Goal: Information Seeking & Learning: Learn about a topic

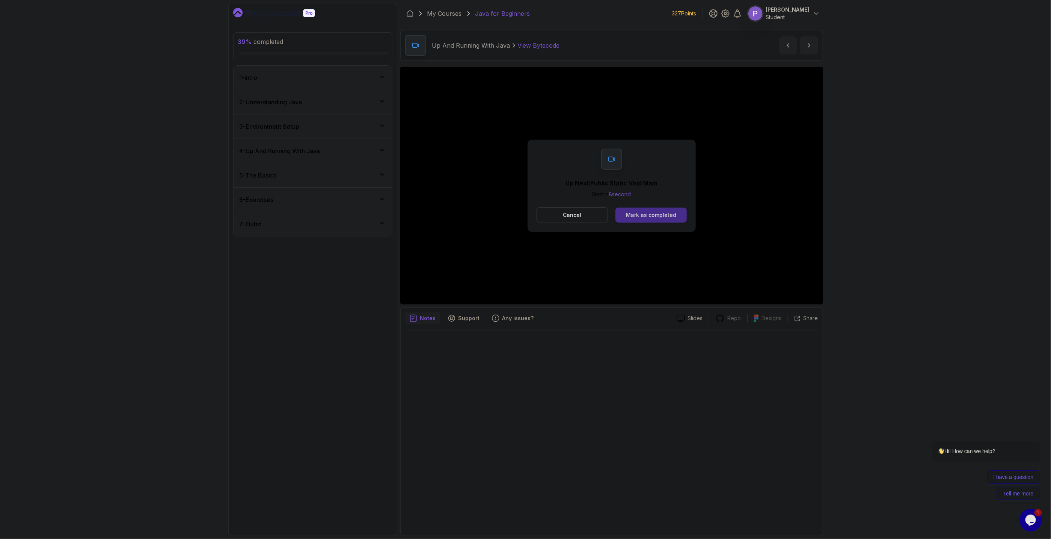
click at [678, 213] on button "Mark as completed" at bounding box center [651, 215] width 71 height 15
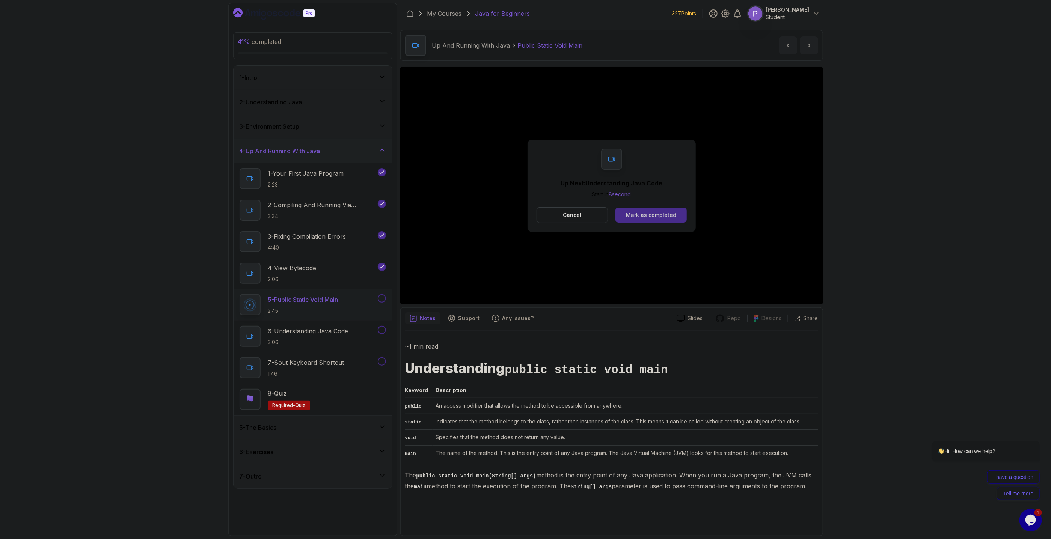
click at [662, 219] on button "Mark as completed" at bounding box center [651, 215] width 71 height 15
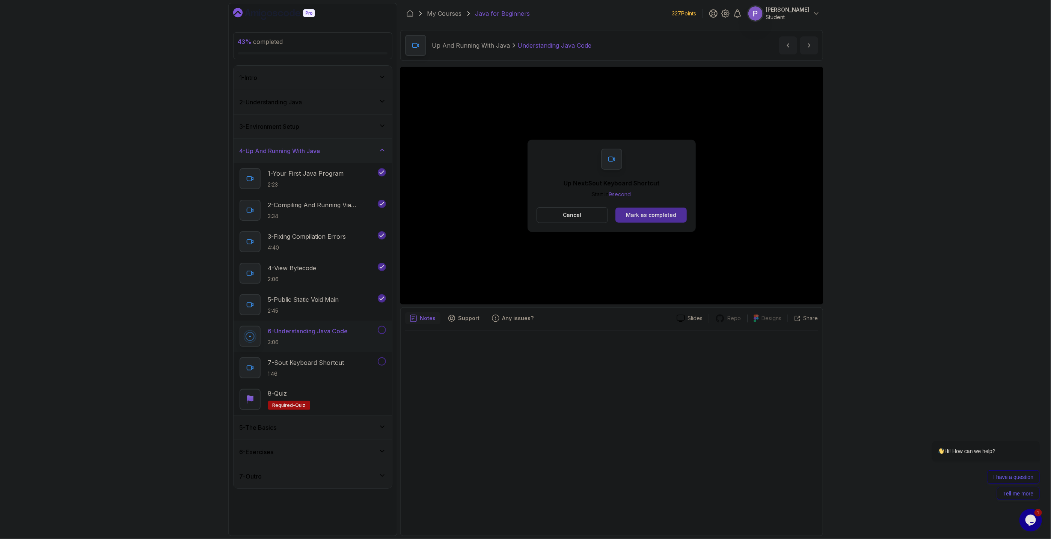
click at [662, 219] on button "Mark as completed" at bounding box center [651, 215] width 71 height 15
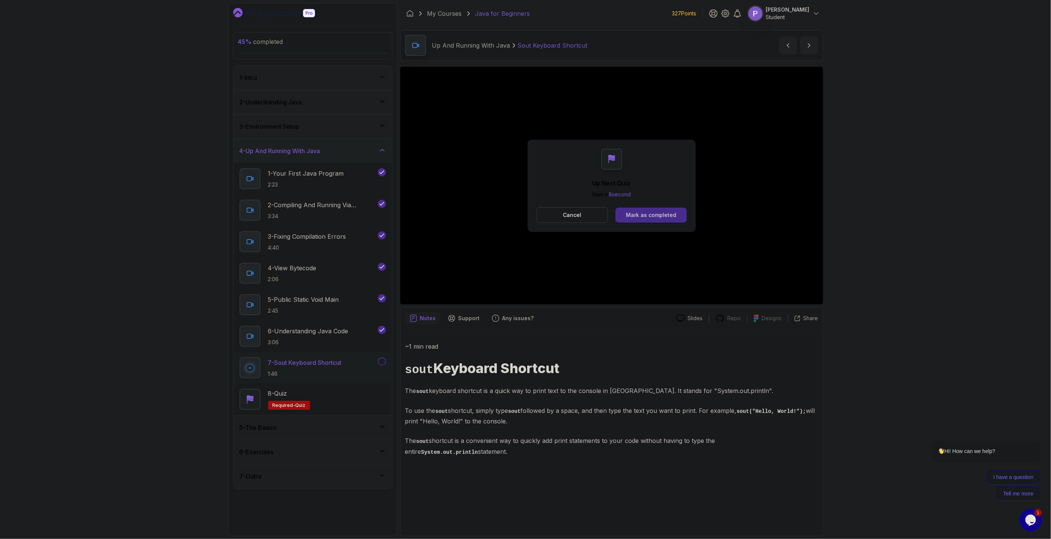
click at [664, 216] on div "Mark as completed" at bounding box center [651, 215] width 50 height 8
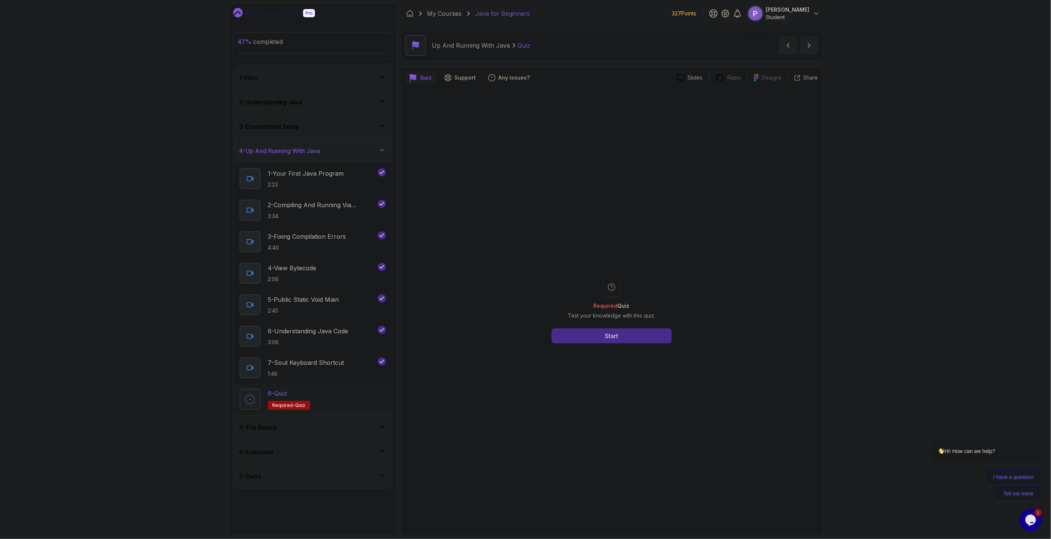
click at [596, 332] on button "Start" at bounding box center [612, 336] width 120 height 15
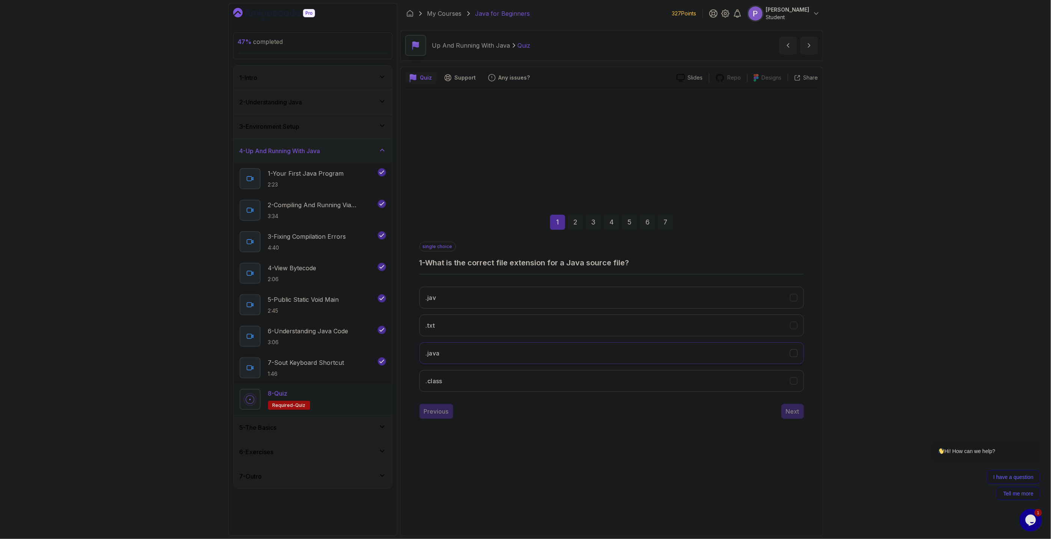
click at [792, 358] on button ".java" at bounding box center [612, 354] width 385 height 22
click at [801, 416] on button "Next" at bounding box center [793, 411] width 23 height 15
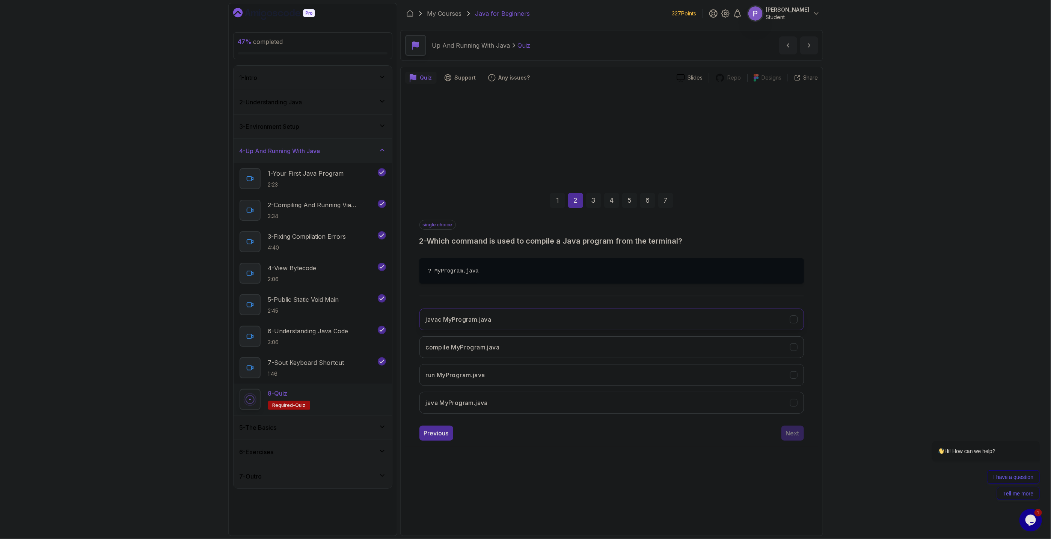
click at [799, 324] on button "javac MyProgram.java" at bounding box center [612, 320] width 385 height 22
click at [803, 439] on button "Next" at bounding box center [793, 433] width 23 height 15
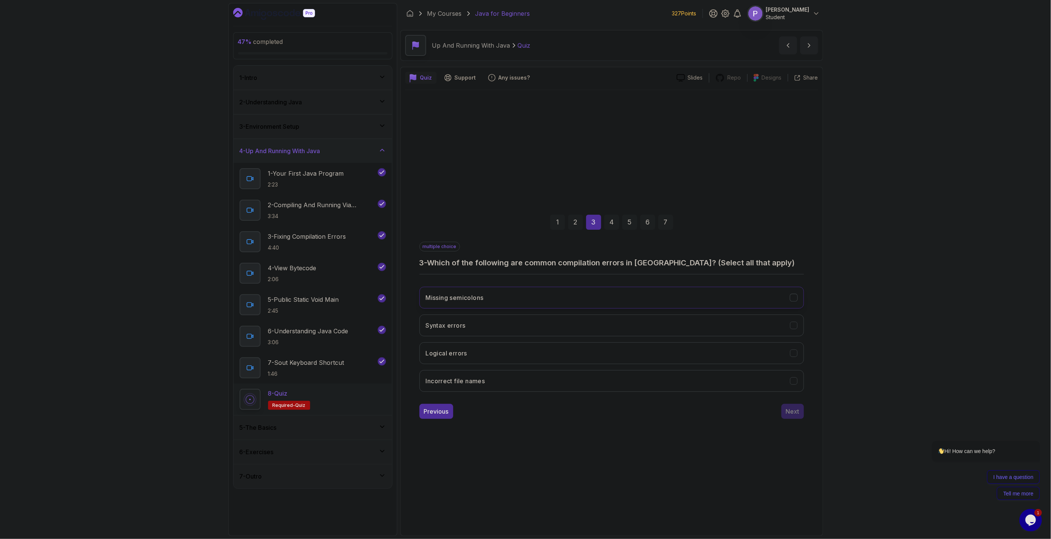
click at [790, 296] on div "Missing semicolons" at bounding box center [794, 298] width 8 height 8
click at [797, 324] on icon "Syntax errors" at bounding box center [793, 325] width 7 height 7
click at [794, 382] on icon "Incorrect file names" at bounding box center [794, 381] width 4 height 3
click at [794, 414] on div "Next" at bounding box center [793, 411] width 14 height 9
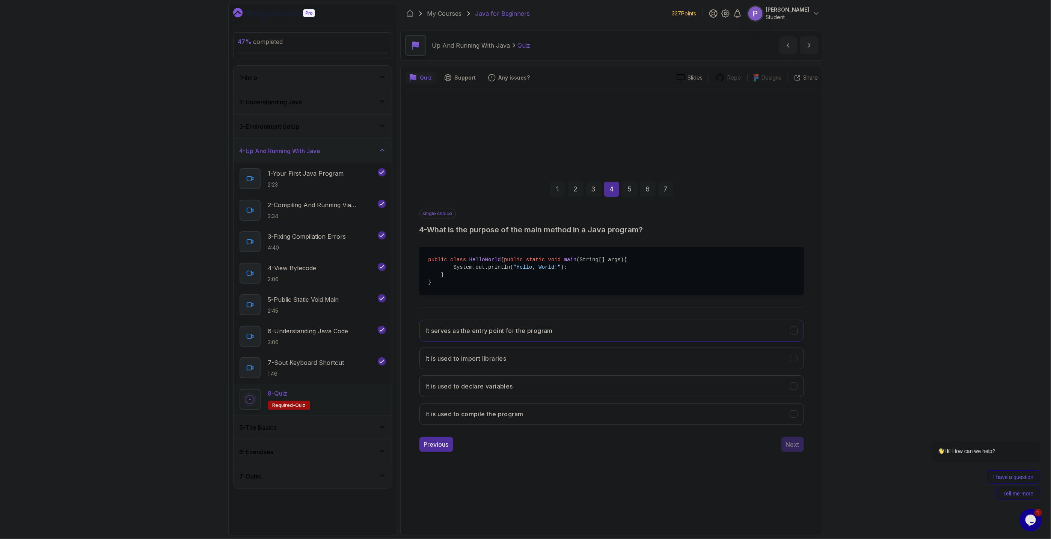
click at [795, 334] on icon "It serves as the entry point for the program" at bounding box center [793, 330] width 7 height 7
click at [798, 447] on div "Next" at bounding box center [793, 444] width 14 height 9
click at [795, 334] on icon "hello, world!" at bounding box center [793, 330] width 7 height 7
click at [793, 416] on icon "Hello, World!" at bounding box center [794, 414] width 4 height 3
click at [795, 448] on div "Next" at bounding box center [793, 444] width 14 height 9
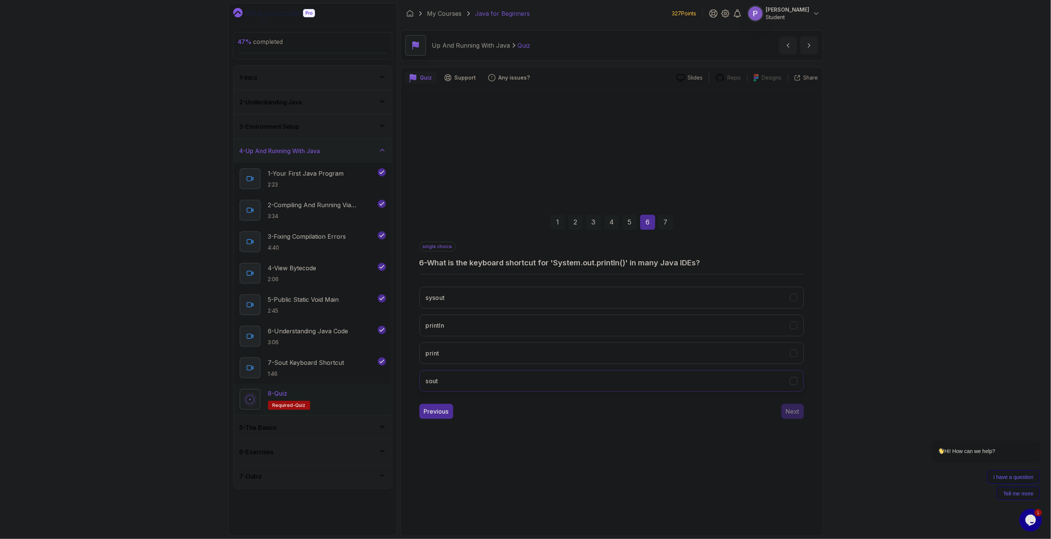
click at [797, 378] on icon "sout" at bounding box center [793, 380] width 7 height 7
click at [792, 419] on button "Next" at bounding box center [793, 411] width 23 height 15
click at [794, 329] on icon "Bytecode is platform-independent" at bounding box center [793, 325] width 7 height 7
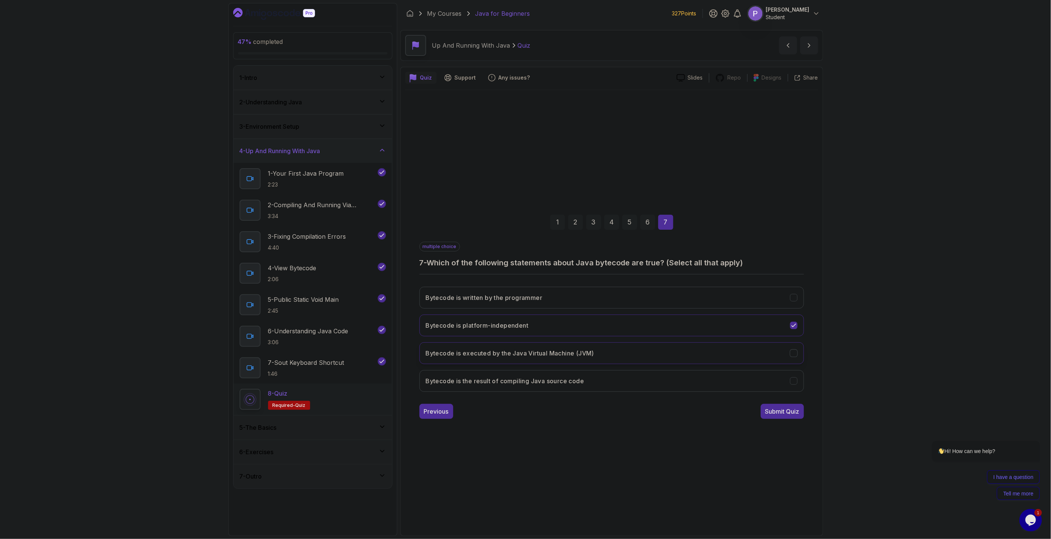
click at [797, 356] on icon "Bytecode is executed by the Java Virtual Machine (JVM)" at bounding box center [793, 353] width 7 height 7
click at [797, 382] on icon "Bytecode is the result of compiling Java source code" at bounding box center [793, 380] width 7 height 7
click at [783, 418] on button "Submit Quiz" at bounding box center [782, 411] width 43 height 15
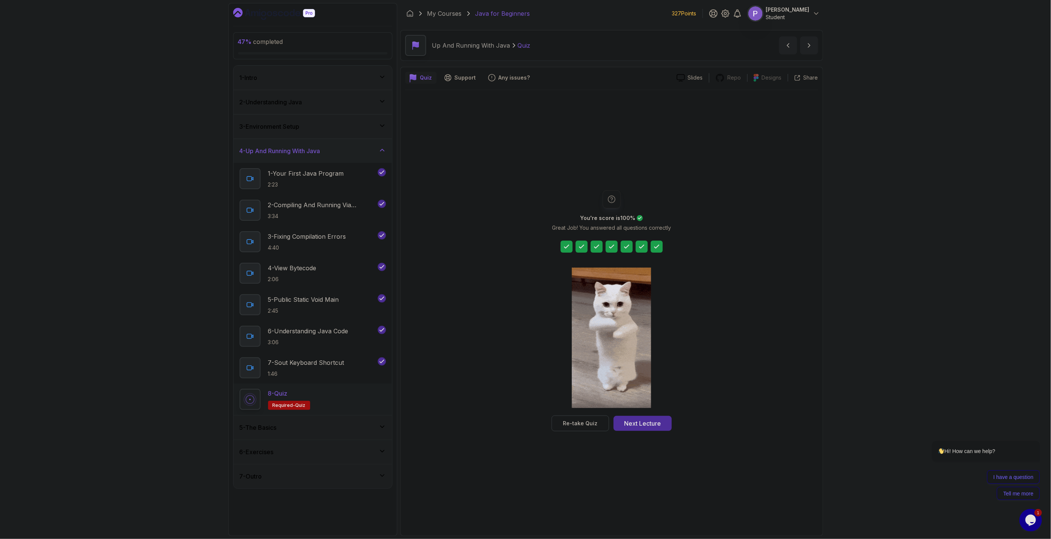
click at [659, 432] on div "You're score is 100 % Great Job! You answered all questions correctly Re-take Q…" at bounding box center [611, 310] width 413 height 441
click at [659, 426] on div "Next Lecture" at bounding box center [642, 423] width 37 height 9
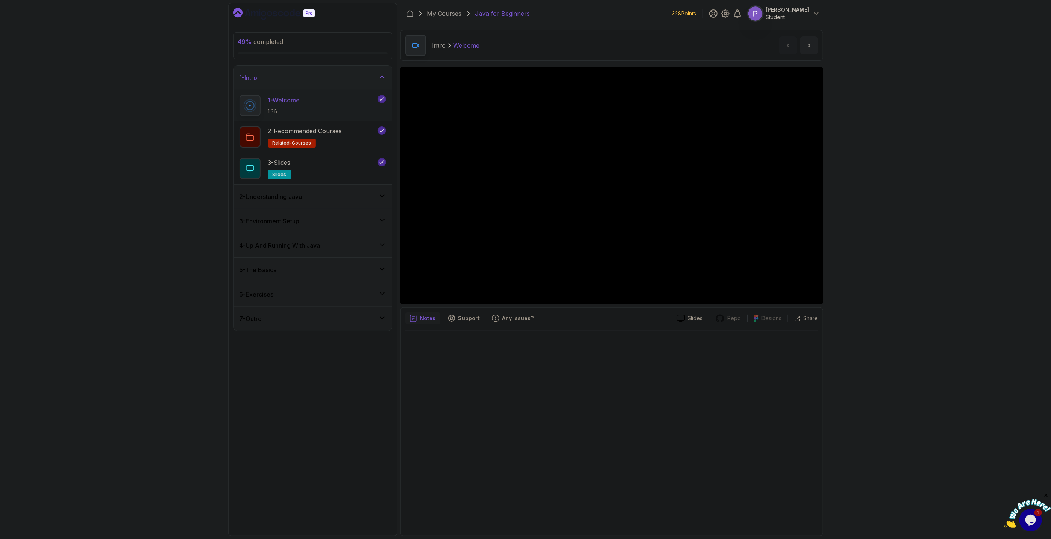
click at [385, 272] on icon at bounding box center [383, 270] width 8 height 8
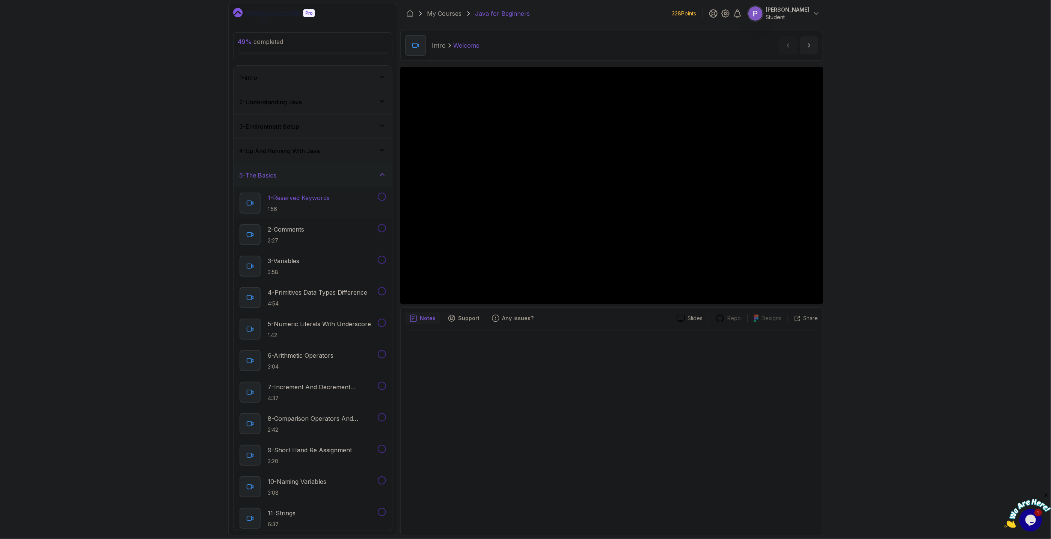
click at [330, 208] on p "1:56" at bounding box center [299, 209] width 62 height 8
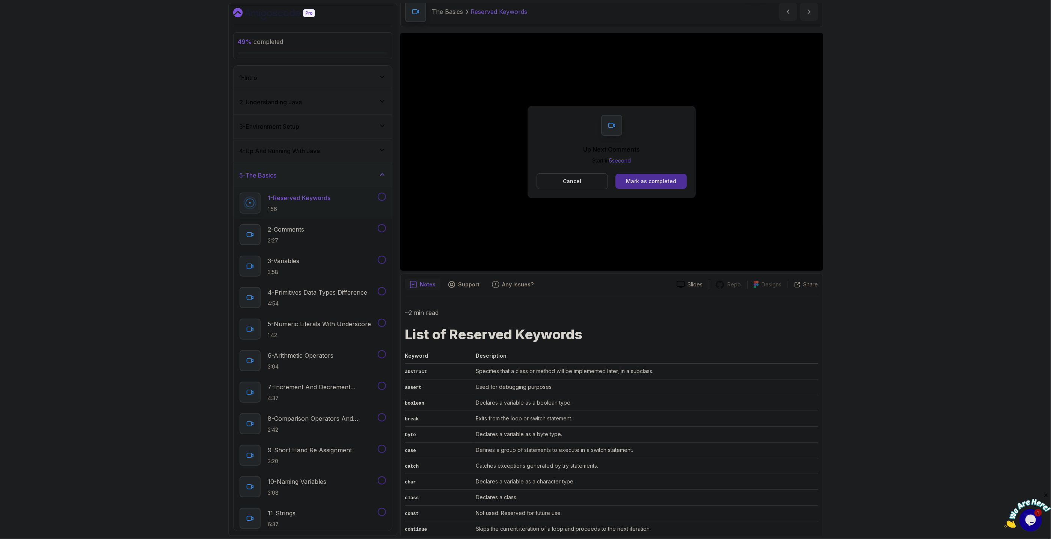
scroll to position [26, 0]
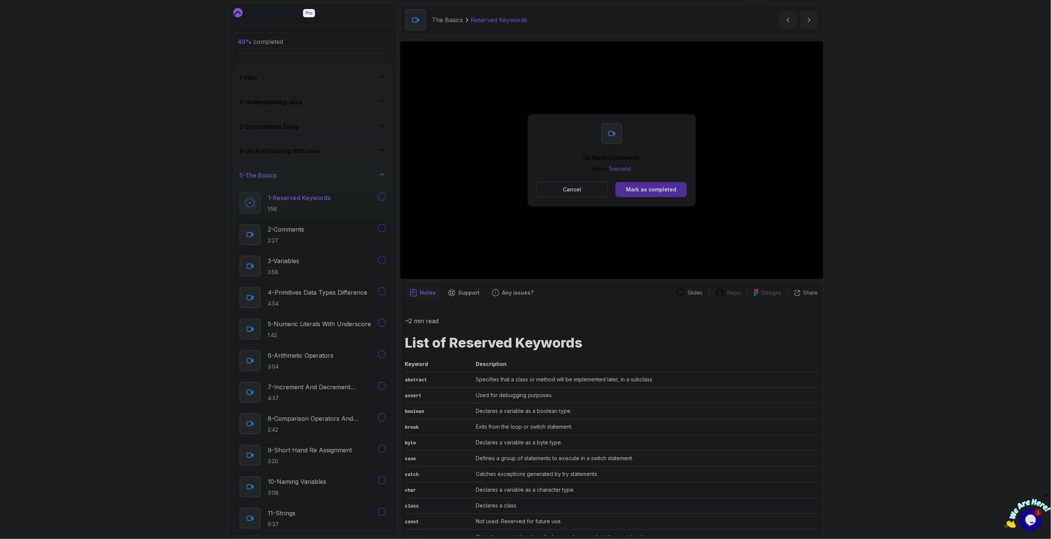
click at [575, 187] on p "Cancel" at bounding box center [572, 190] width 18 height 8
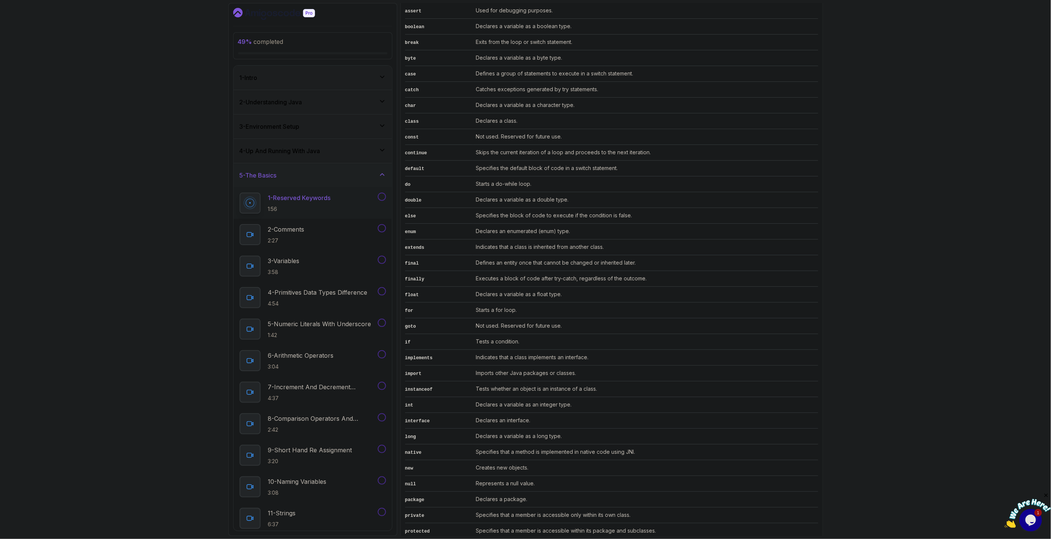
scroll to position [624, 0]
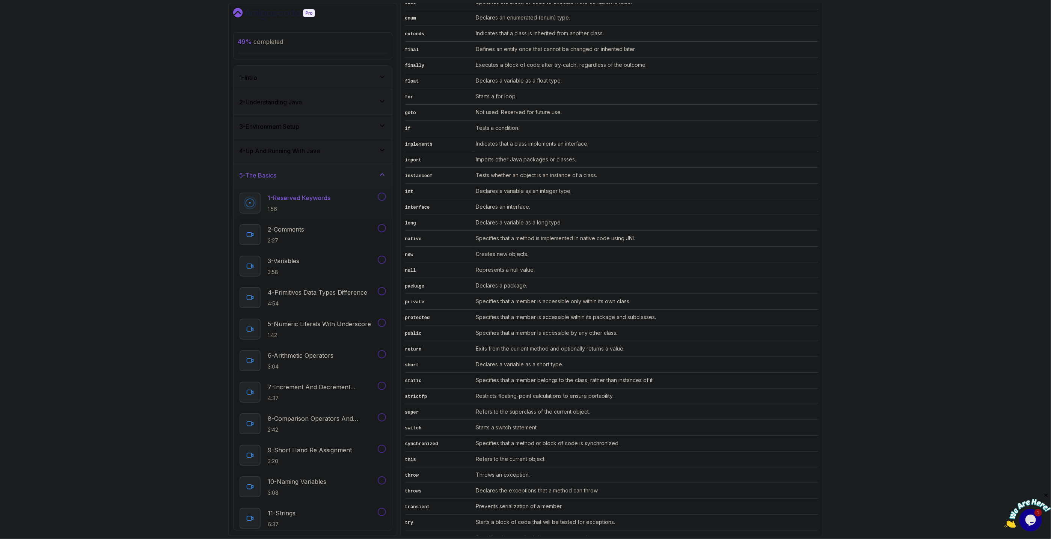
click at [906, 193] on div "49 % completed 1 - Intro 2 - Understanding Java 3 - Environment Setup 4 - Up An…" at bounding box center [525, 269] width 1051 height 539
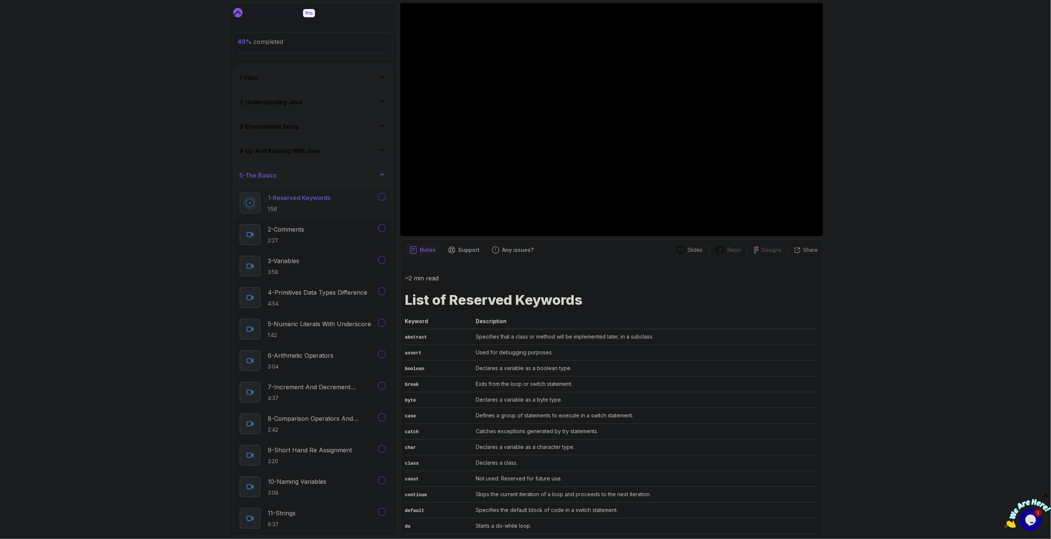
scroll to position [0, 0]
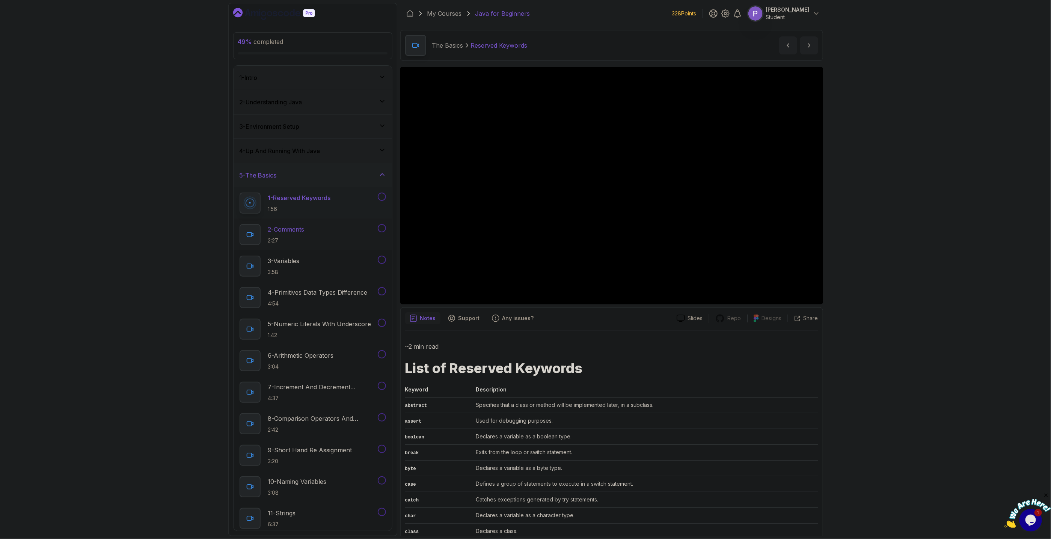
click at [329, 224] on div "2 - Comments 2:27" at bounding box center [313, 235] width 158 height 32
click at [384, 198] on button at bounding box center [382, 197] width 8 height 8
click at [276, 231] on p "2 - Comments" at bounding box center [286, 229] width 36 height 9
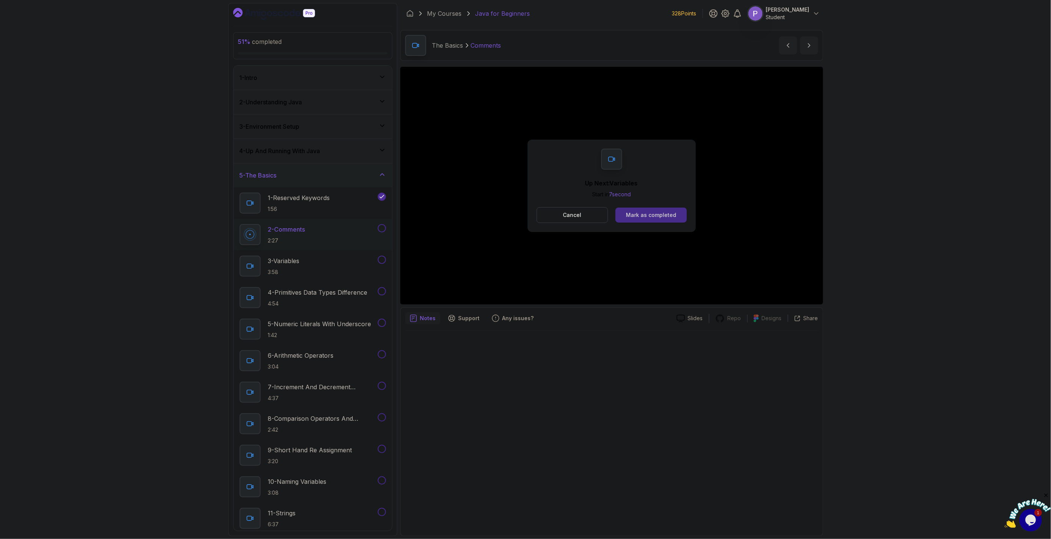
click at [657, 212] on div "Mark as completed" at bounding box center [651, 215] width 50 height 8
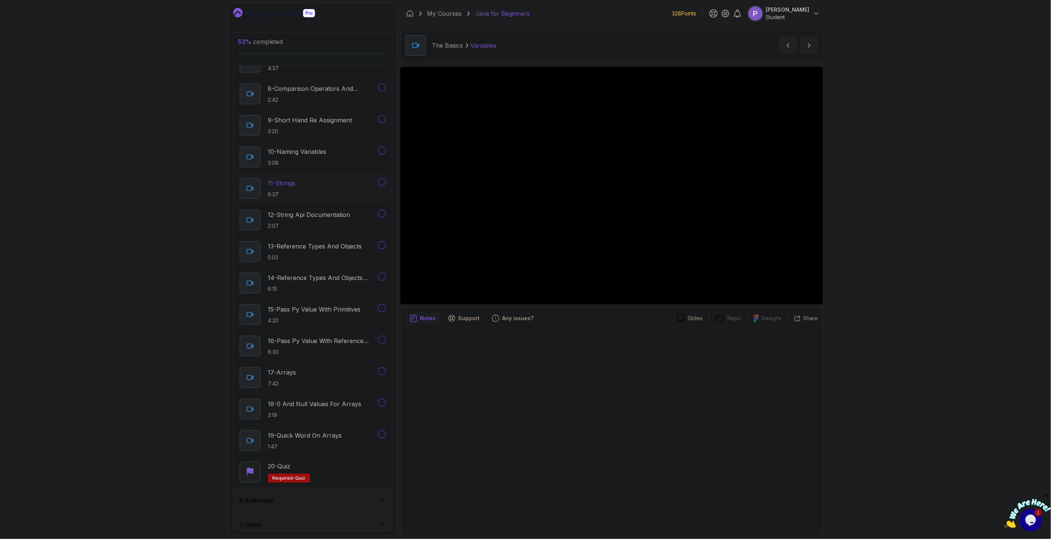
scroll to position [336, 0]
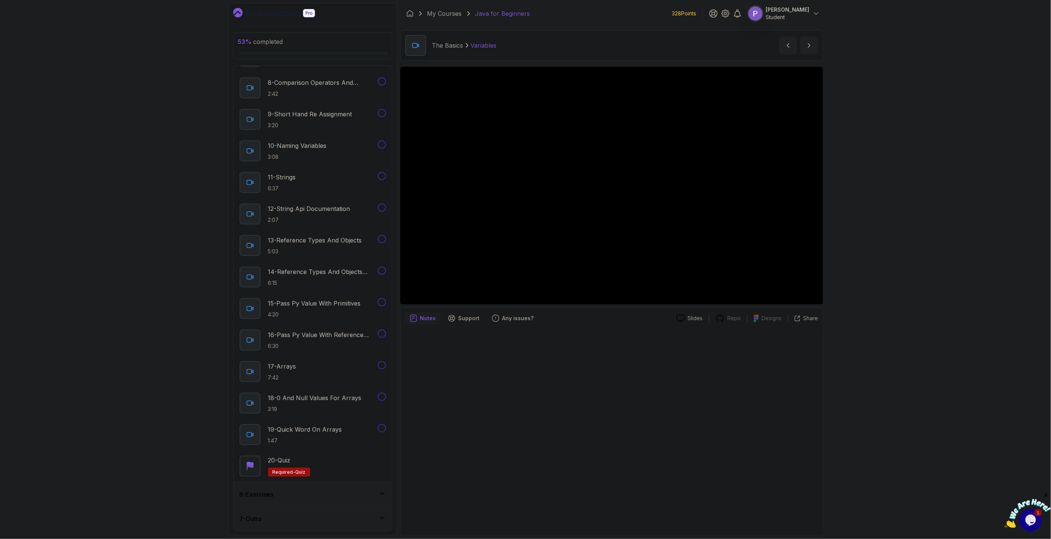
click at [380, 491] on icon at bounding box center [383, 494] width 8 height 8
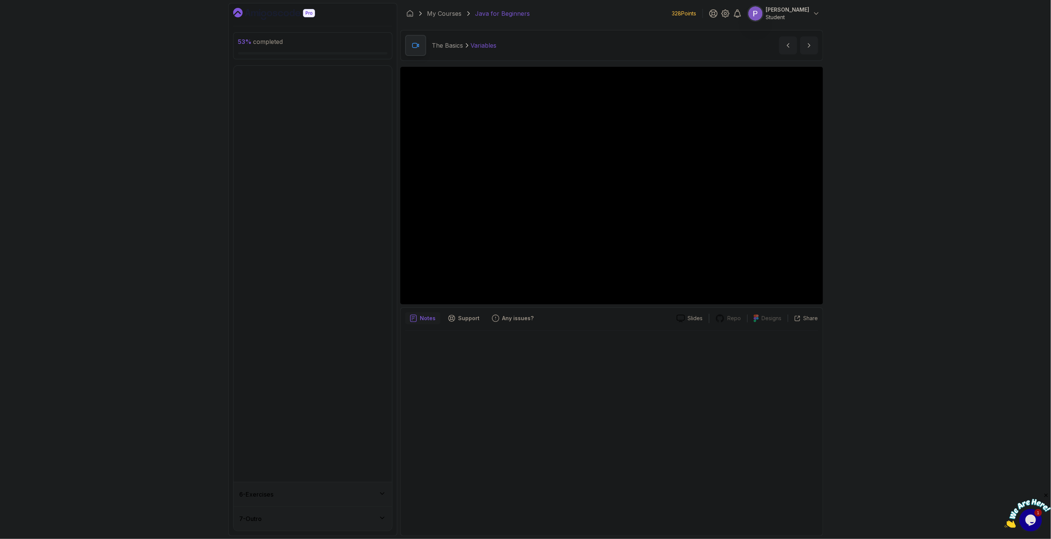
scroll to position [0, 0]
click at [385, 205] on div "6 - Exercises" at bounding box center [313, 200] width 158 height 24
click at [388, 172] on div "5 - The Basics" at bounding box center [313, 175] width 158 height 24
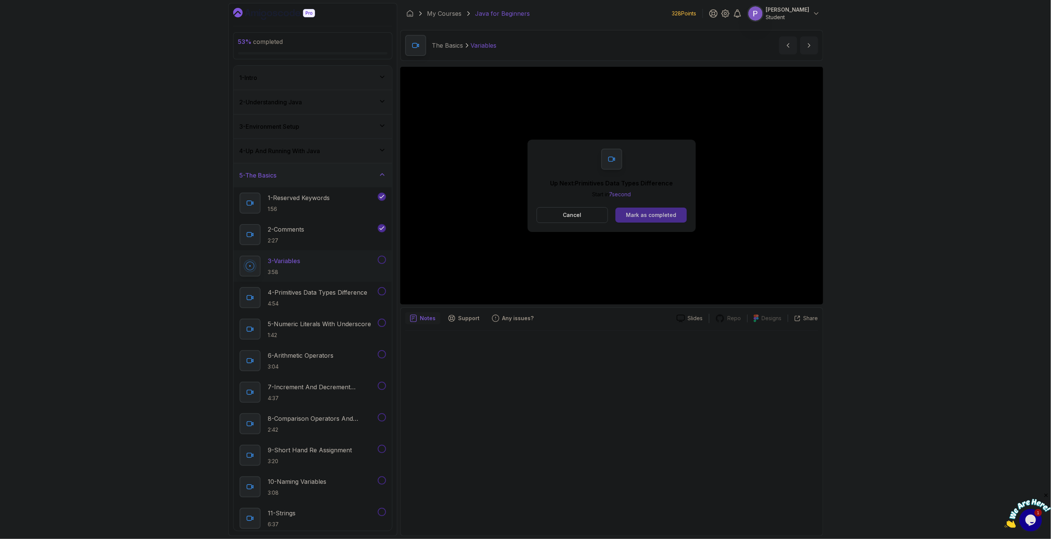
click at [655, 213] on div "Mark as completed" at bounding box center [651, 215] width 50 height 8
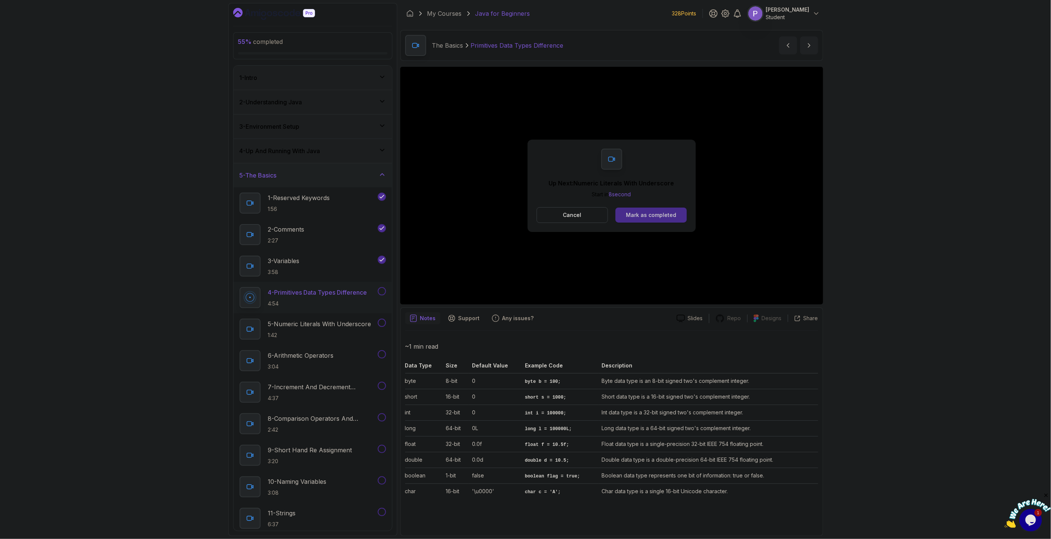
click at [660, 217] on div "Mark as completed" at bounding box center [651, 215] width 50 height 8
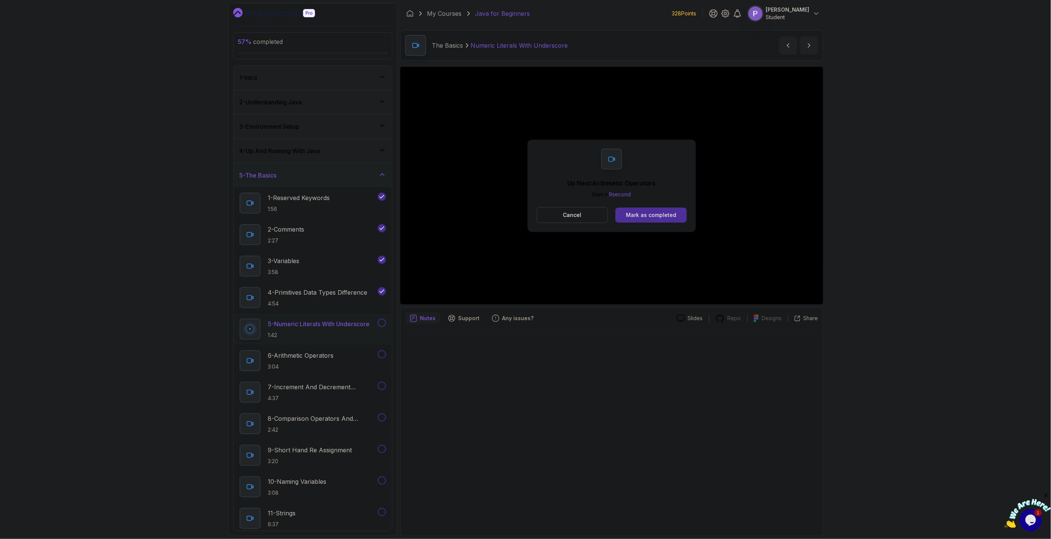
click at [660, 217] on div "Mark as completed" at bounding box center [651, 215] width 50 height 8
click at [642, 212] on div "Mark as completed" at bounding box center [651, 215] width 50 height 8
click at [647, 212] on div "Mark as completed" at bounding box center [651, 215] width 50 height 8
click at [659, 223] on div "Cancel Mark as completed" at bounding box center [612, 215] width 150 height 16
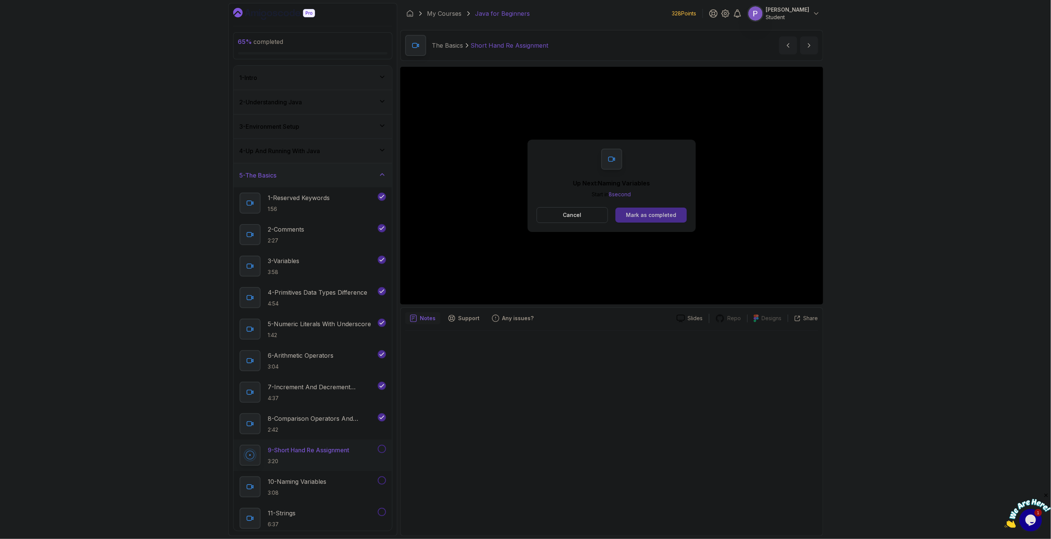
click at [657, 216] on div "Mark as completed" at bounding box center [651, 215] width 50 height 8
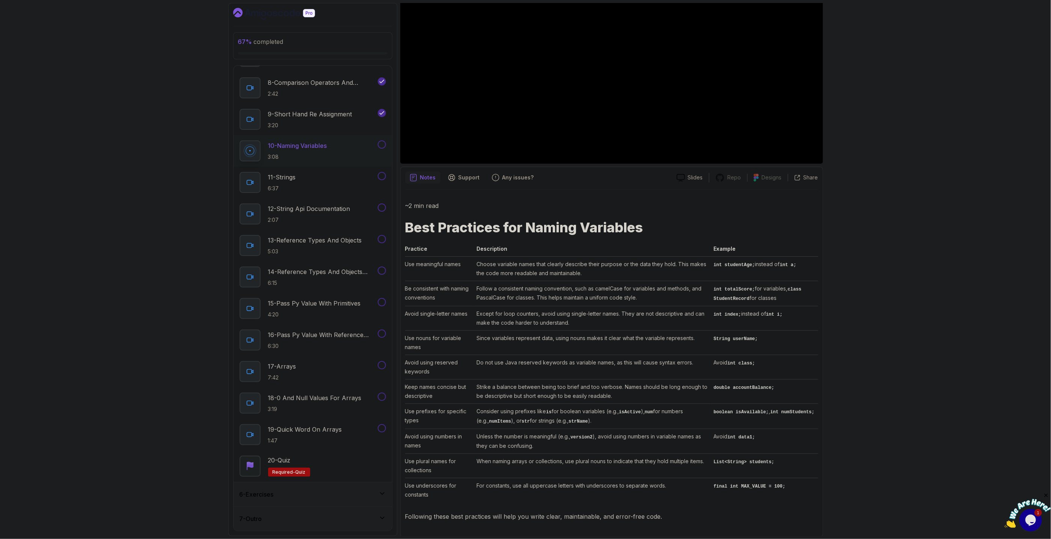
scroll to position [12, 0]
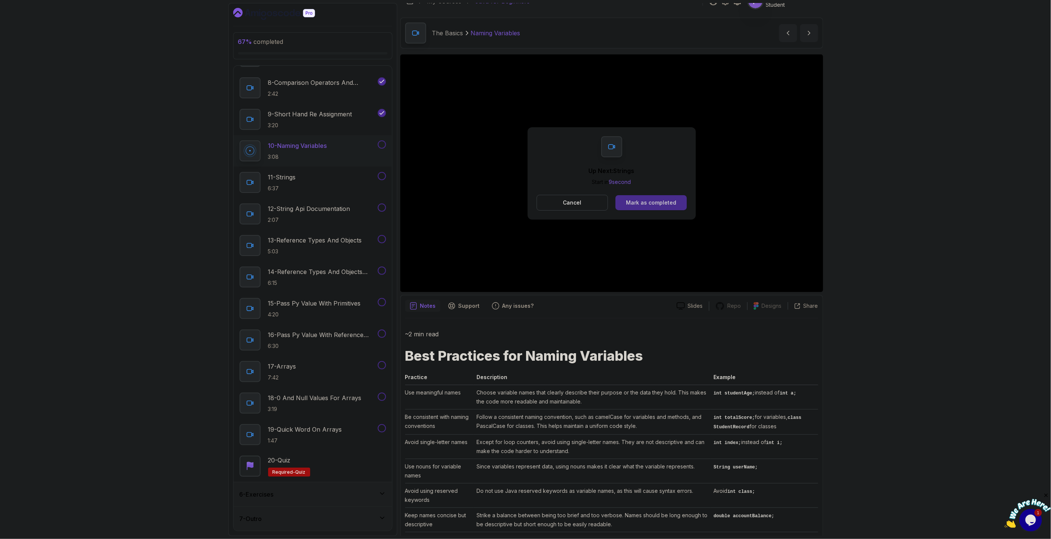
click at [653, 202] on div "Mark as completed" at bounding box center [651, 203] width 50 height 8
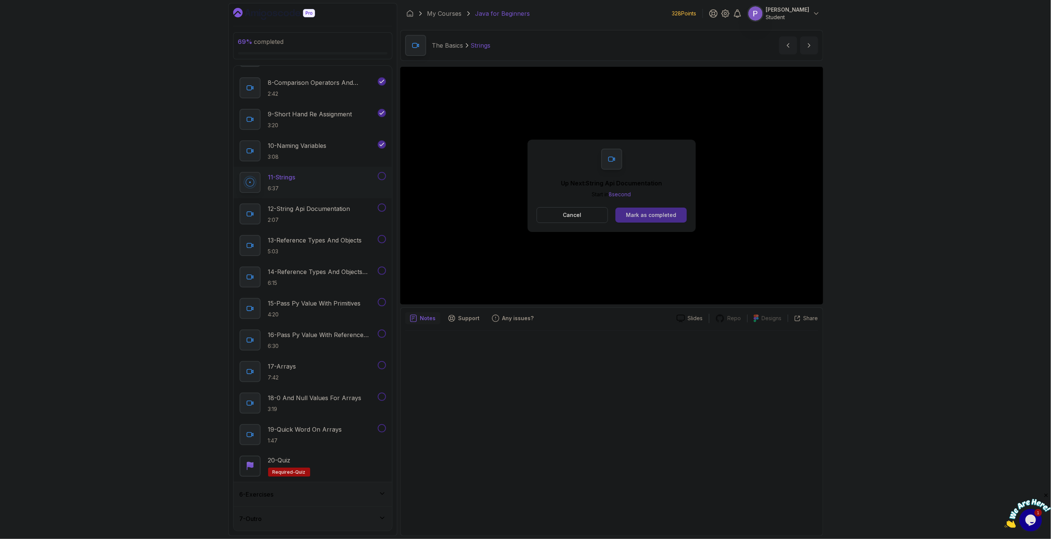
click at [673, 216] on div "Mark as completed" at bounding box center [651, 215] width 50 height 8
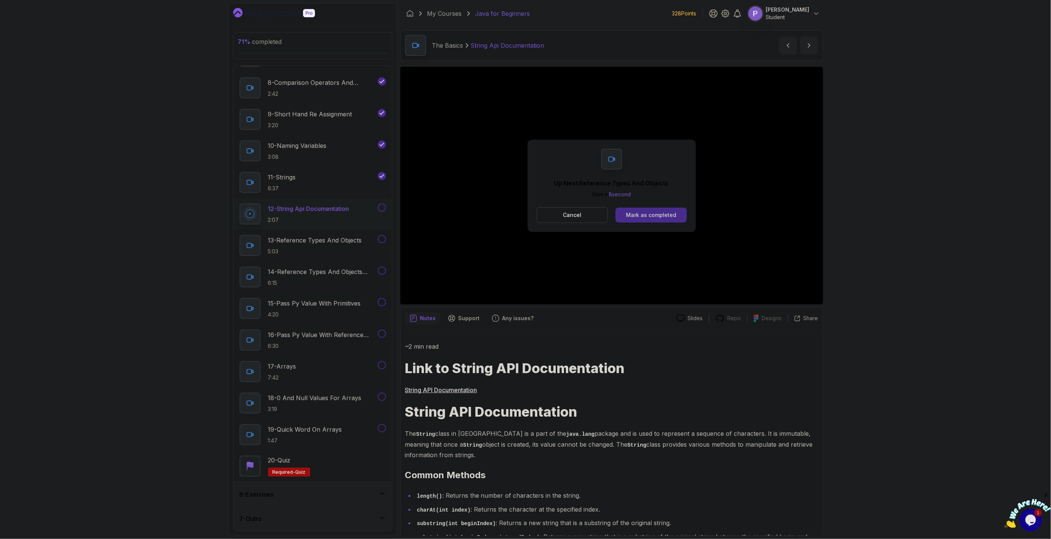
click at [672, 211] on button "Mark as completed" at bounding box center [651, 215] width 71 height 15
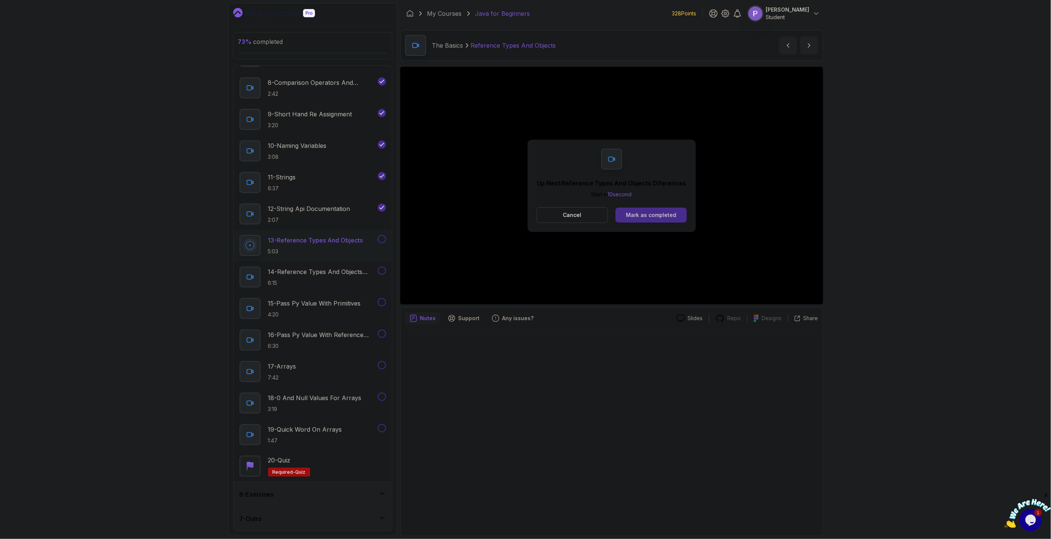
click at [668, 212] on div "Mark as completed" at bounding box center [651, 215] width 50 height 8
click at [669, 218] on div "Mark as completed" at bounding box center [651, 215] width 50 height 8
click at [681, 218] on button "Mark as completed" at bounding box center [651, 215] width 71 height 15
click at [658, 211] on button "Mark as completed" at bounding box center [651, 215] width 71 height 15
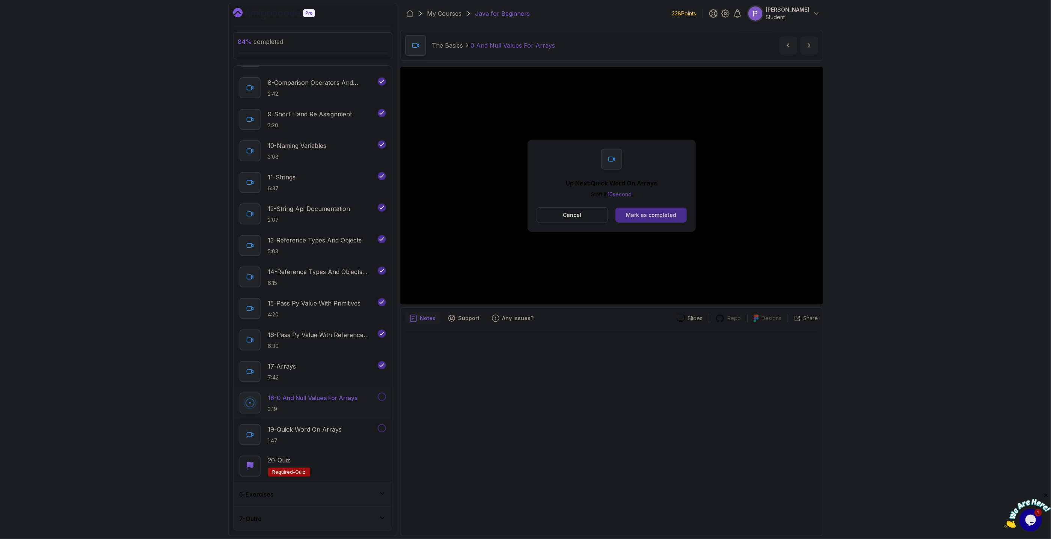
click at [650, 221] on button "Mark as completed" at bounding box center [651, 215] width 71 height 15
click at [652, 218] on div "Mark as completed" at bounding box center [651, 215] width 50 height 8
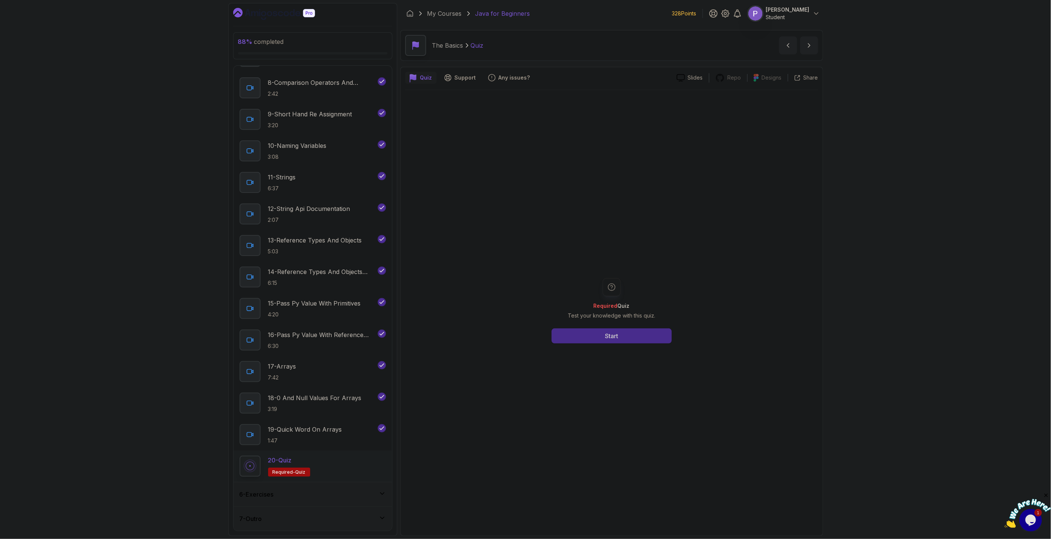
click at [593, 330] on button "Start" at bounding box center [612, 336] width 120 height 15
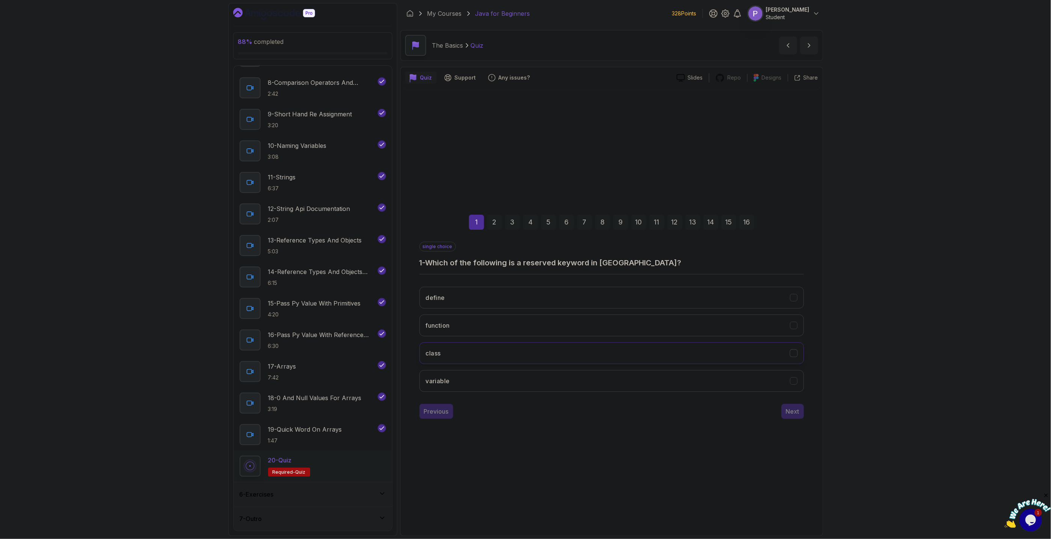
click at [798, 356] on button "class" at bounding box center [612, 354] width 385 height 22
click at [795, 379] on icon "variable" at bounding box center [793, 380] width 7 height 7
click at [793, 354] on icon "class" at bounding box center [793, 353] width 7 height 7
click at [790, 417] on button "Next" at bounding box center [793, 411] width 23 height 15
click at [797, 323] on icon "camelCase" at bounding box center [793, 325] width 7 height 7
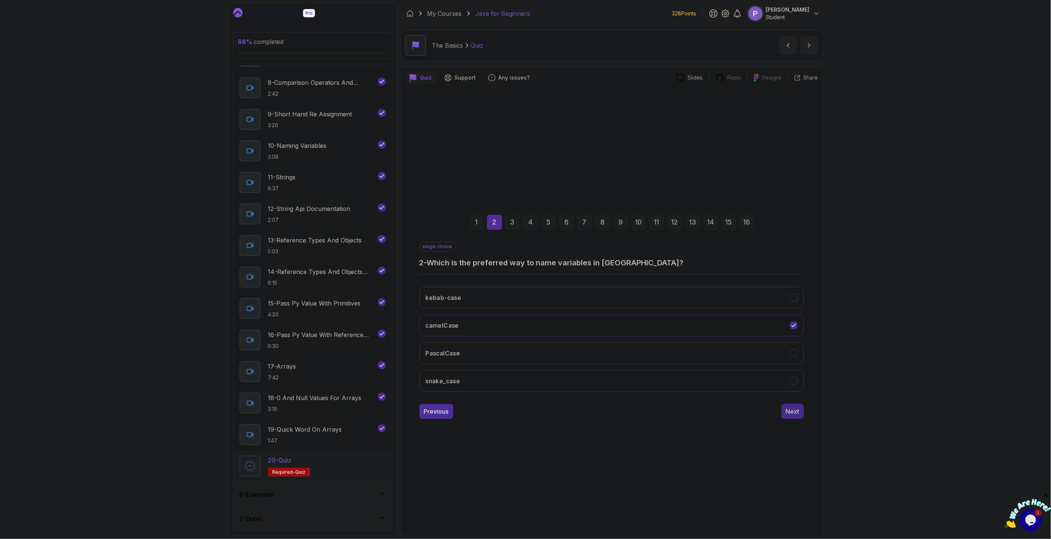
click at [792, 410] on div "Next" at bounding box center [793, 411] width 14 height 9
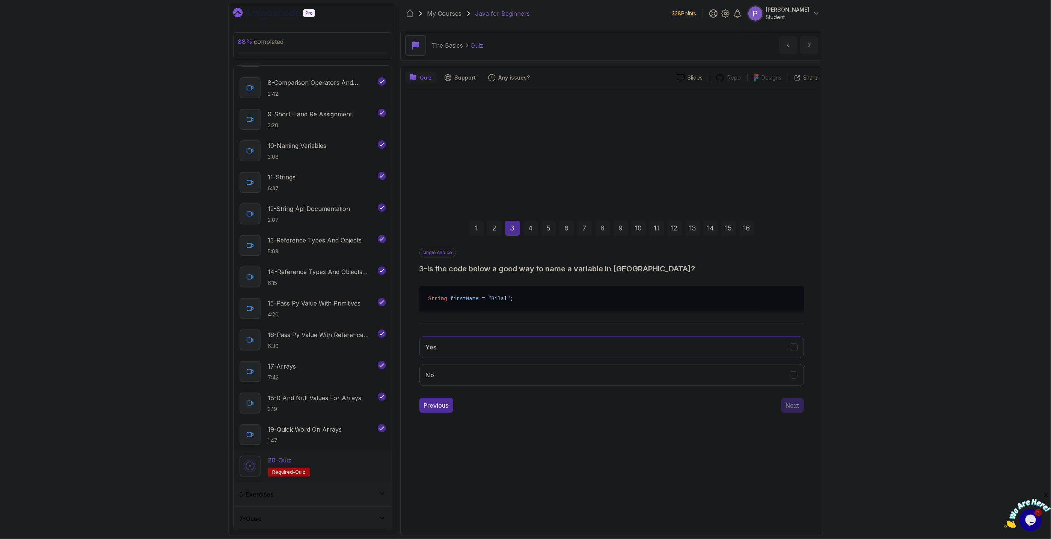
click at [801, 352] on button "Yes" at bounding box center [612, 348] width 385 height 22
click at [788, 406] on div "Next" at bounding box center [793, 405] width 14 height 9
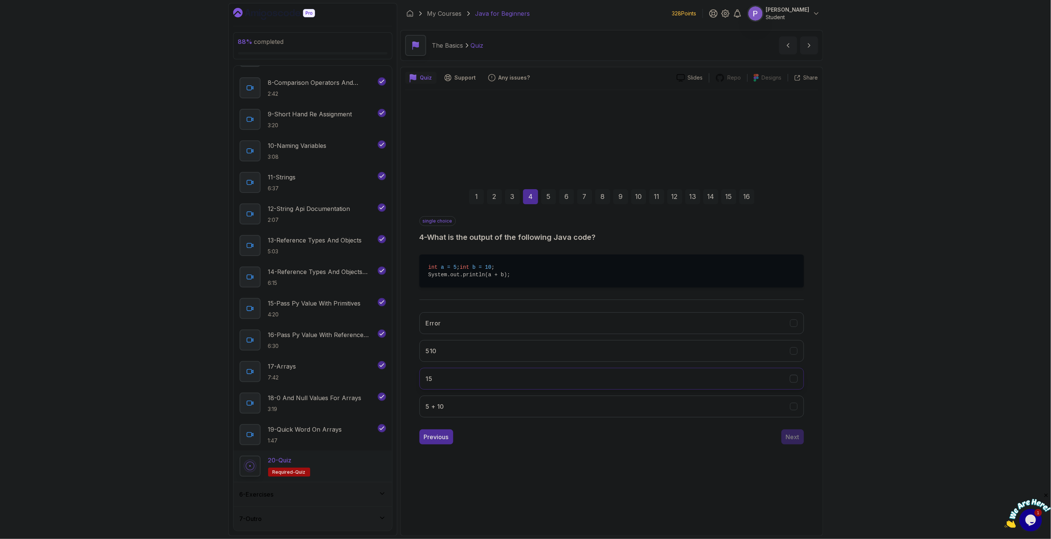
click at [797, 382] on icon "15" at bounding box center [793, 378] width 7 height 7
click at [791, 440] on div "Next" at bounding box center [793, 437] width 14 height 9
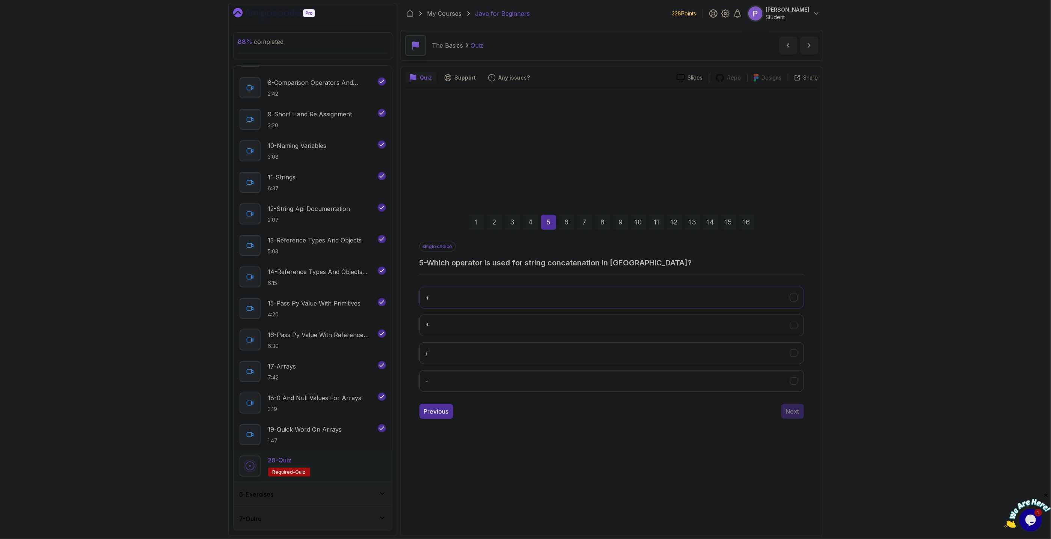
click at [797, 300] on icon "+" at bounding box center [793, 297] width 7 height 7
click at [788, 406] on button "Next" at bounding box center [793, 411] width 23 height 15
click at [798, 324] on button "length()" at bounding box center [612, 326] width 385 height 22
click at [794, 406] on button "Next" at bounding box center [793, 411] width 23 height 15
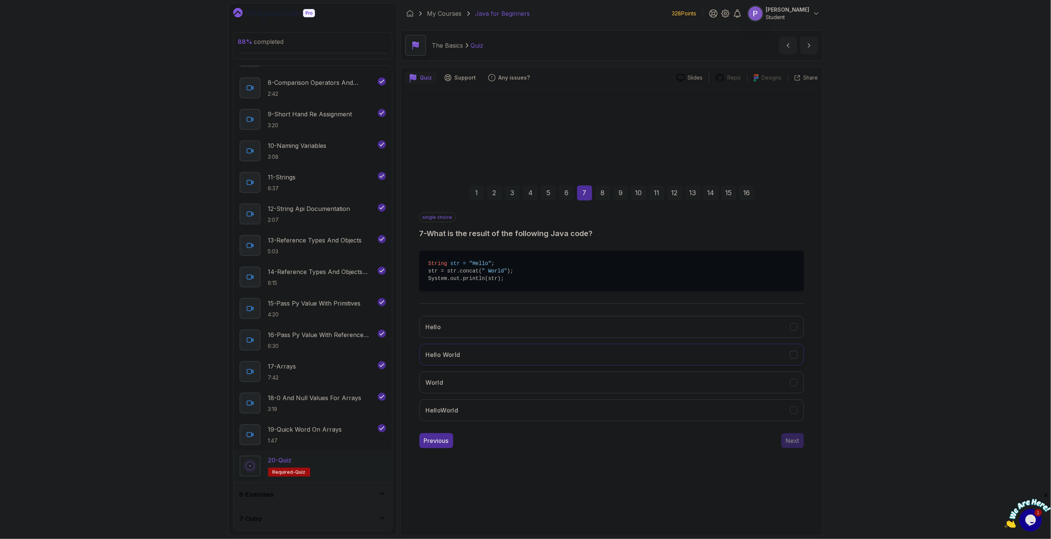
click at [795, 353] on icon "Hello World" at bounding box center [794, 354] width 4 height 3
click at [788, 439] on div "Next" at bounding box center [793, 440] width 14 height 9
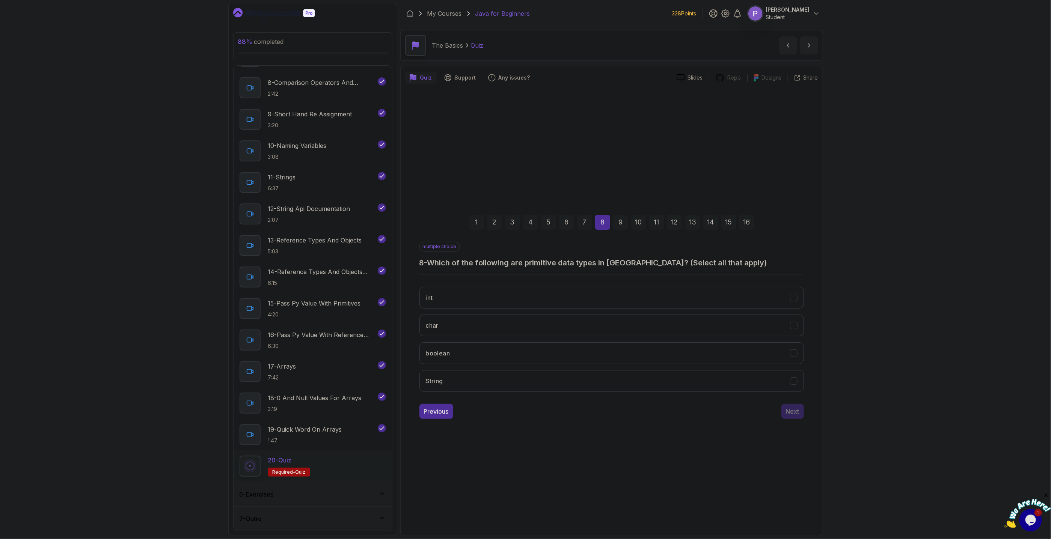
click at [810, 299] on div "1 2 3 4 5 6 7 8 9 10 11 12 13 14 15 16 multiple choice 8 - Which of the followi…" at bounding box center [611, 311] width 413 height 228
click at [796, 297] on icon "int" at bounding box center [793, 297] width 7 height 7
click at [798, 328] on button "char" at bounding box center [612, 326] width 385 height 22
click at [793, 355] on icon "boolean" at bounding box center [793, 353] width 7 height 7
click at [791, 411] on div "Next" at bounding box center [793, 411] width 14 height 9
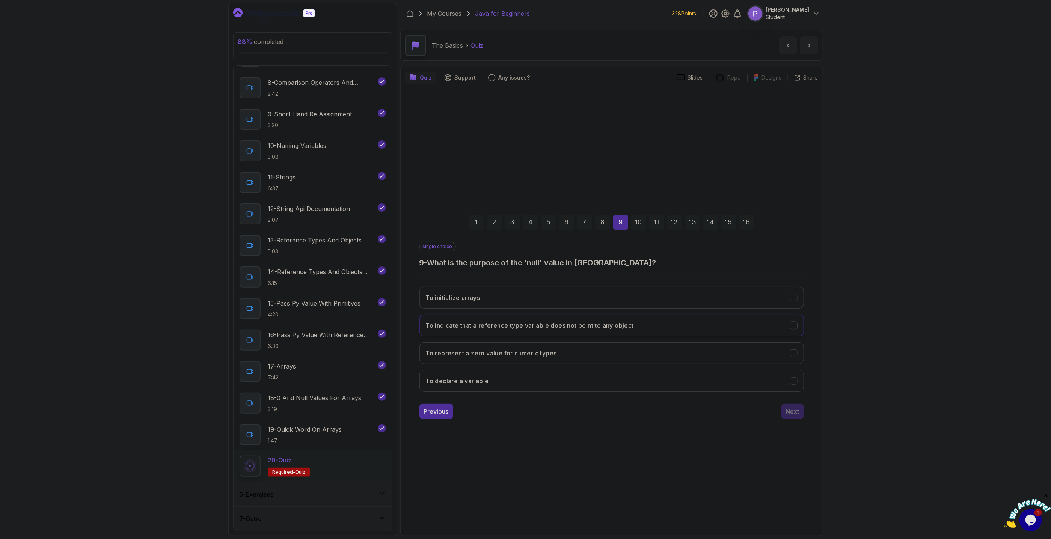
click at [791, 323] on icon "To indicate that a reference type variable does not point to any object" at bounding box center [793, 325] width 7 height 7
click at [788, 416] on div "Next" at bounding box center [793, 411] width 14 height 9
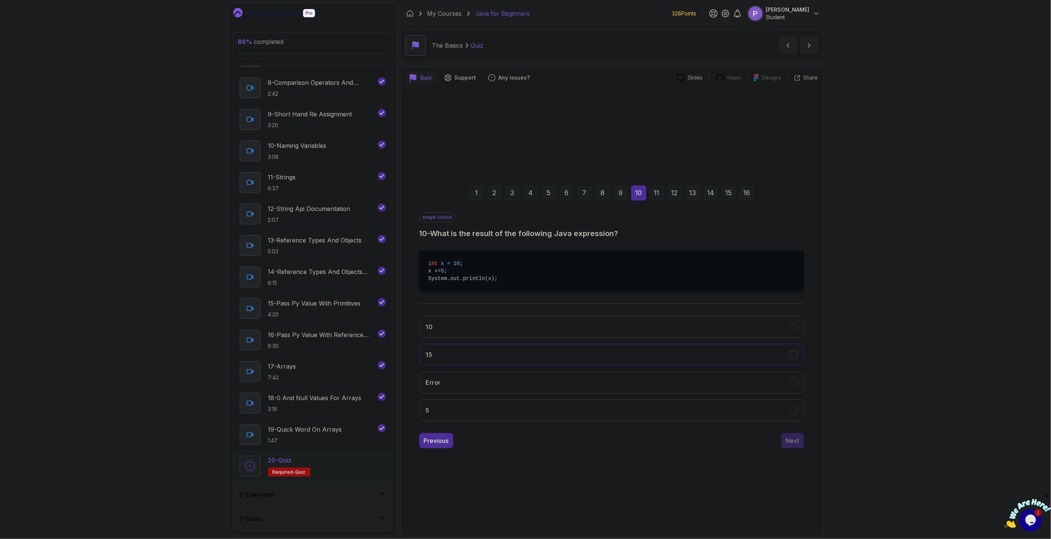
click at [793, 353] on icon "15" at bounding box center [793, 354] width 7 height 7
click at [789, 439] on div "Next" at bounding box center [793, 440] width 14 height 9
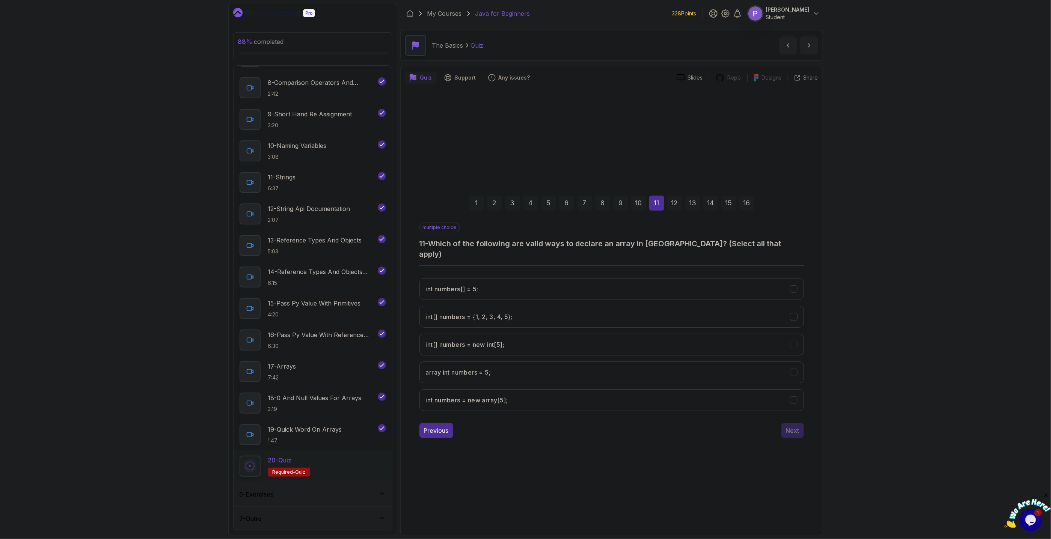
click at [800, 315] on 5};"] "int[] numbers = {1, 2, 3, 4, 5};" at bounding box center [612, 317] width 385 height 22
click at [799, 344] on int;"] "int[] numbers = new int[5];" at bounding box center [612, 345] width 385 height 22
click at [796, 426] on div "Next" at bounding box center [793, 430] width 14 height 9
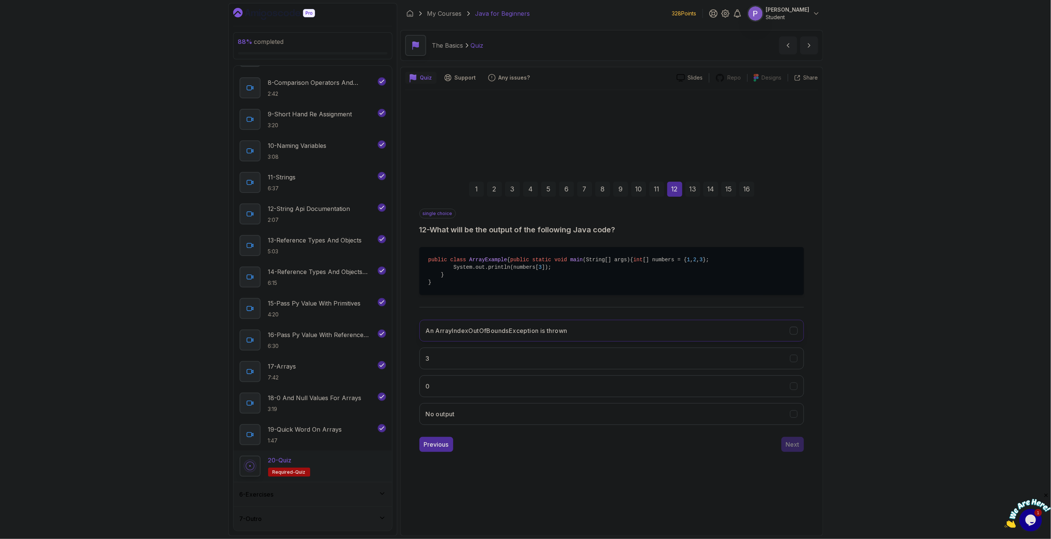
click at [796, 334] on icon "An ArrayIndexOutOfBoundsException is thrown" at bounding box center [793, 330] width 7 height 7
click at [789, 449] on div "Next" at bounding box center [793, 444] width 14 height 9
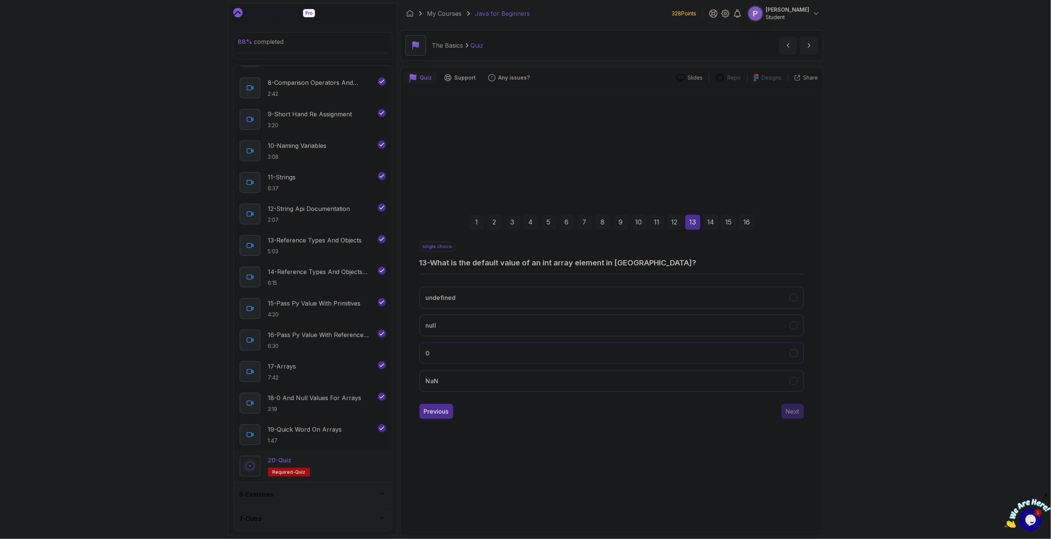
click at [793, 357] on div "0" at bounding box center [794, 353] width 8 height 8
click at [787, 413] on div "Next" at bounding box center [793, 411] width 14 height 9
click at [797, 300] on icon "null" at bounding box center [793, 297] width 7 height 7
click at [789, 415] on div "Next" at bounding box center [793, 411] width 14 height 9
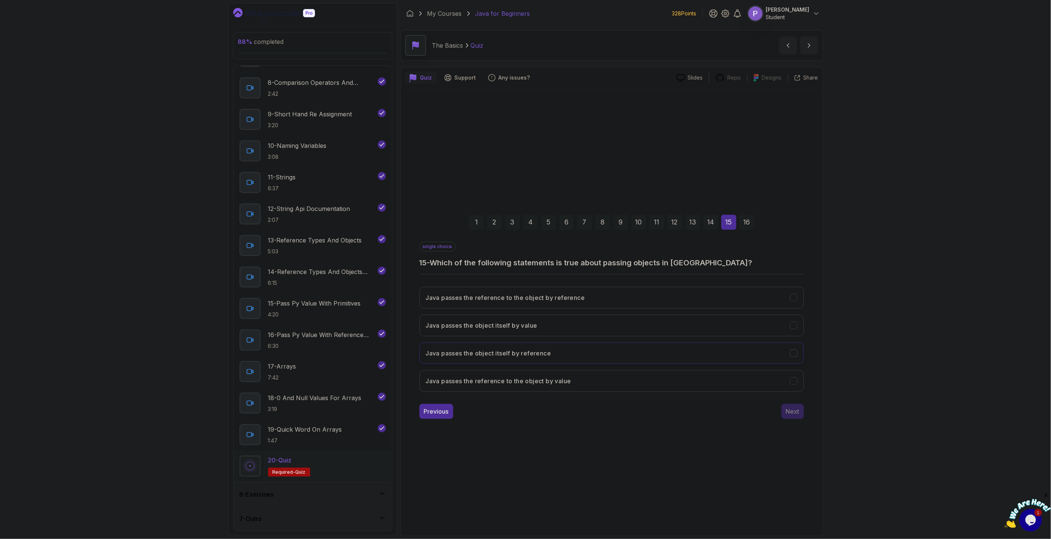
click at [794, 355] on icon "Java passes the object itself by reference" at bounding box center [793, 353] width 7 height 7
click at [791, 409] on div "Next" at bounding box center [793, 411] width 14 height 9
click at [797, 355] on icon "The method receives a copy of the argument's value" at bounding box center [793, 353] width 7 height 7
click at [783, 416] on div "Submit Quiz" at bounding box center [782, 411] width 34 height 9
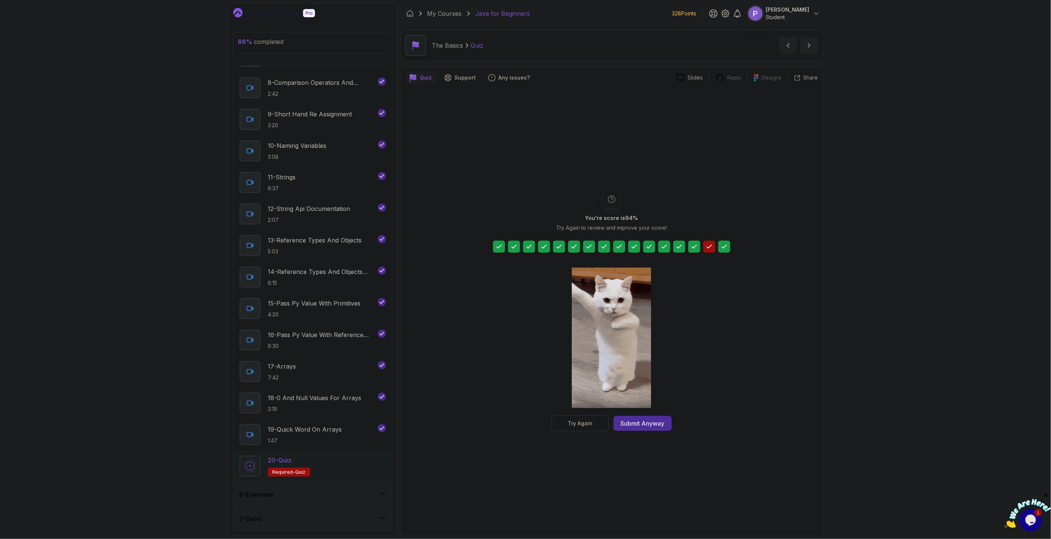
click at [570, 426] on div "Try Again" at bounding box center [580, 424] width 25 height 8
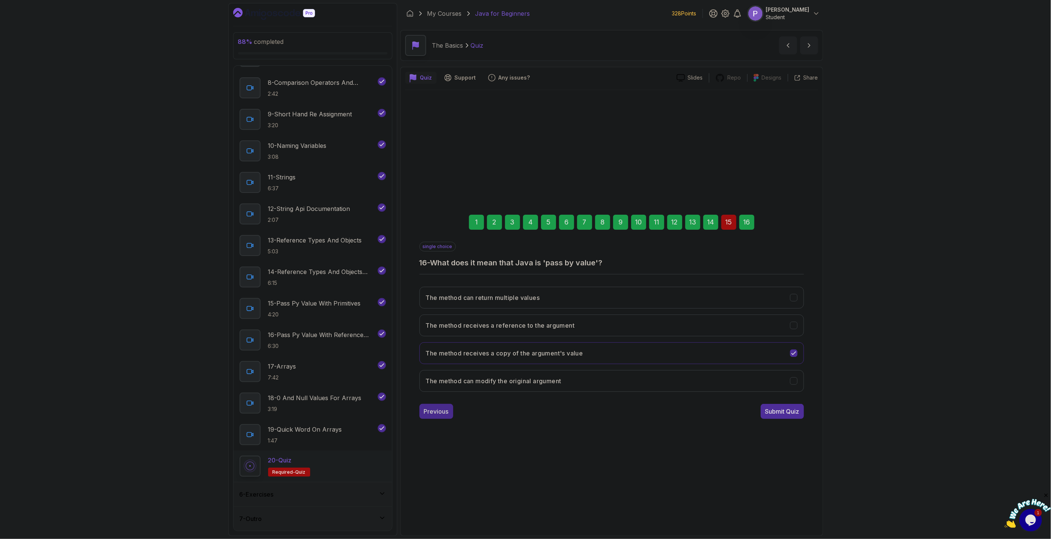
click at [448, 412] on div "Previous" at bounding box center [436, 411] width 25 height 9
click at [796, 357] on button "Java passes the reference to the object by value" at bounding box center [612, 354] width 385 height 22
click at [790, 414] on div "Next" at bounding box center [793, 411] width 14 height 9
click at [790, 414] on div "Submit Quiz" at bounding box center [782, 411] width 34 height 9
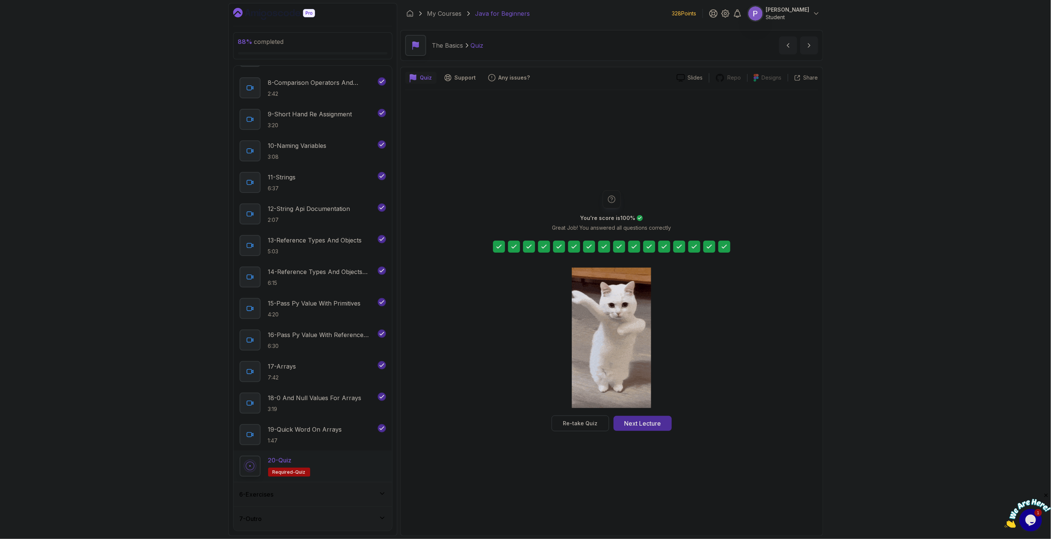
click at [668, 426] on button "Next Lecture" at bounding box center [643, 423] width 58 height 15
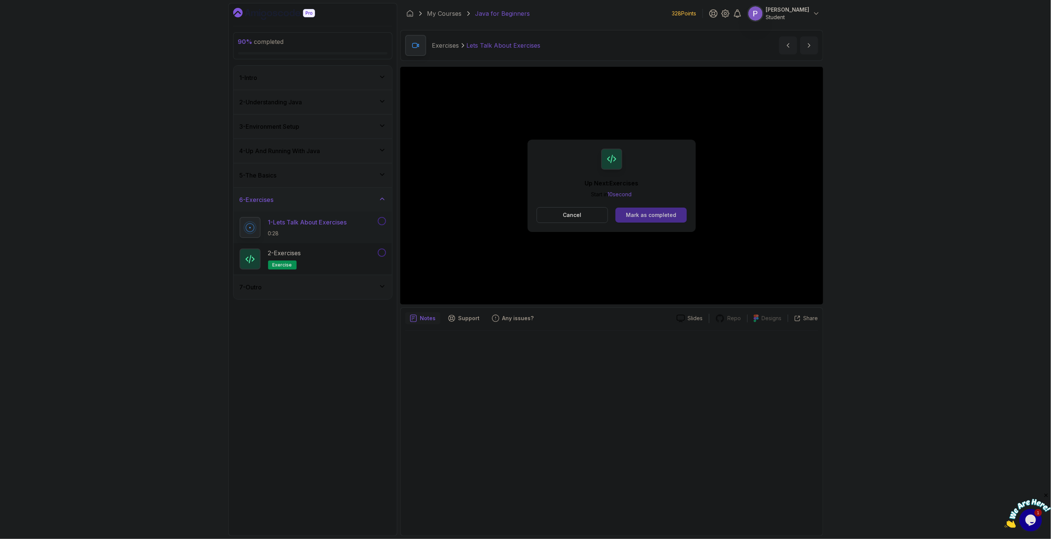
click at [675, 222] on button "Mark as completed" at bounding box center [651, 215] width 71 height 15
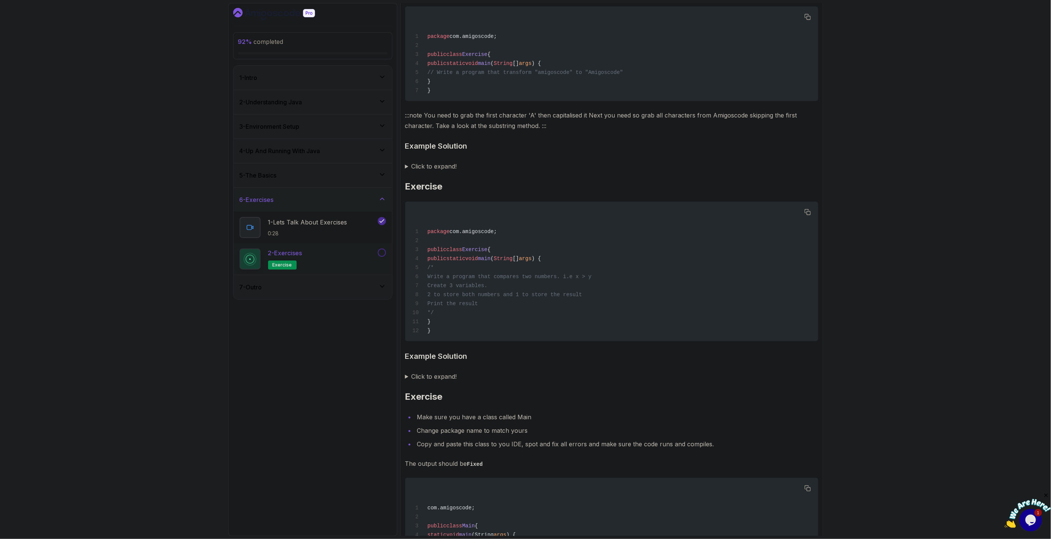
scroll to position [1290, 0]
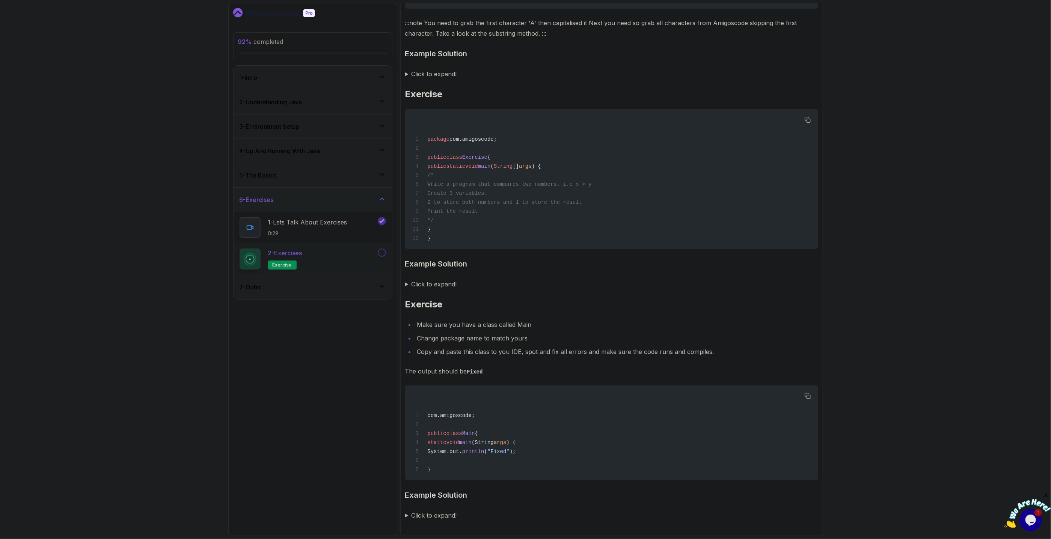
click at [382, 292] on div "7 - Outro" at bounding box center [313, 287] width 158 height 24
click at [383, 228] on div "7 - Outro" at bounding box center [313, 224] width 146 height 9
click at [383, 199] on icon at bounding box center [383, 199] width 8 height 8
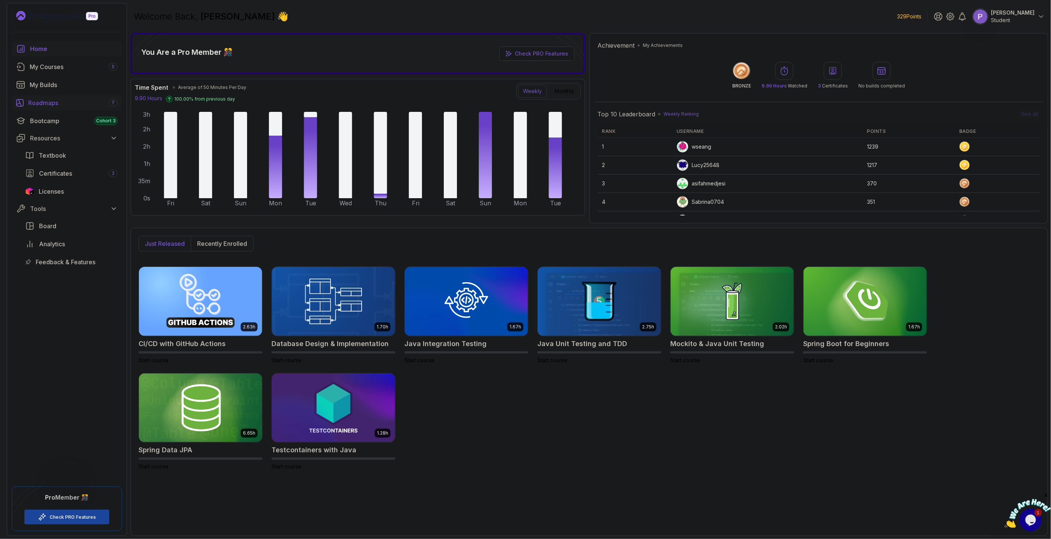
click at [71, 100] on div "Roadmaps 7" at bounding box center [72, 102] width 89 height 9
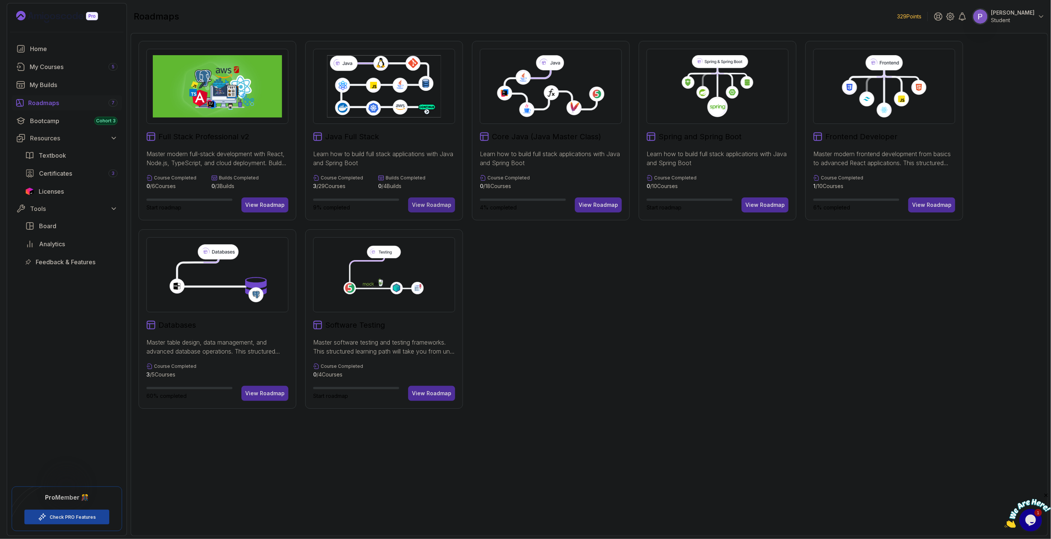
click at [439, 208] on div "View Roadmap" at bounding box center [431, 205] width 39 height 8
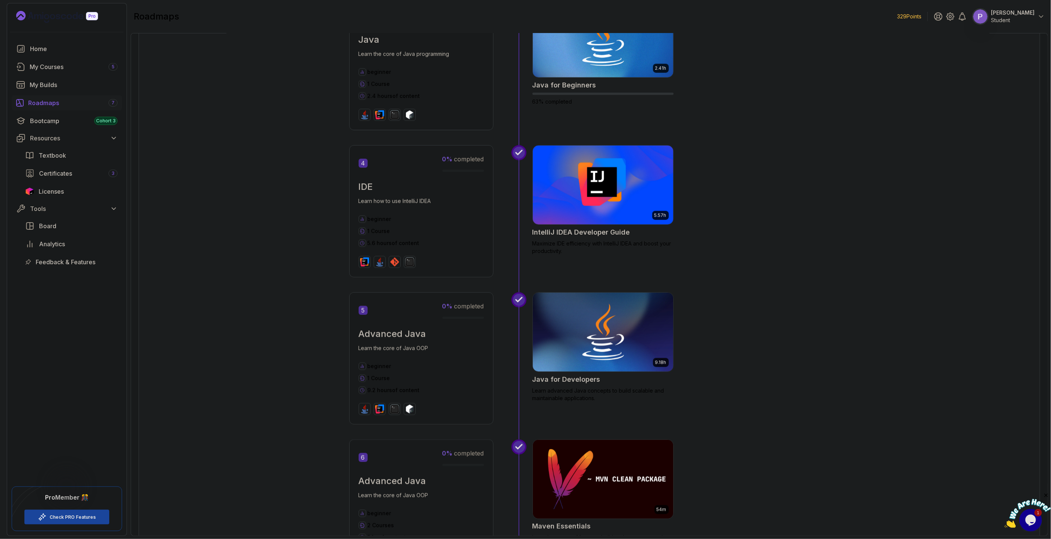
scroll to position [385, 0]
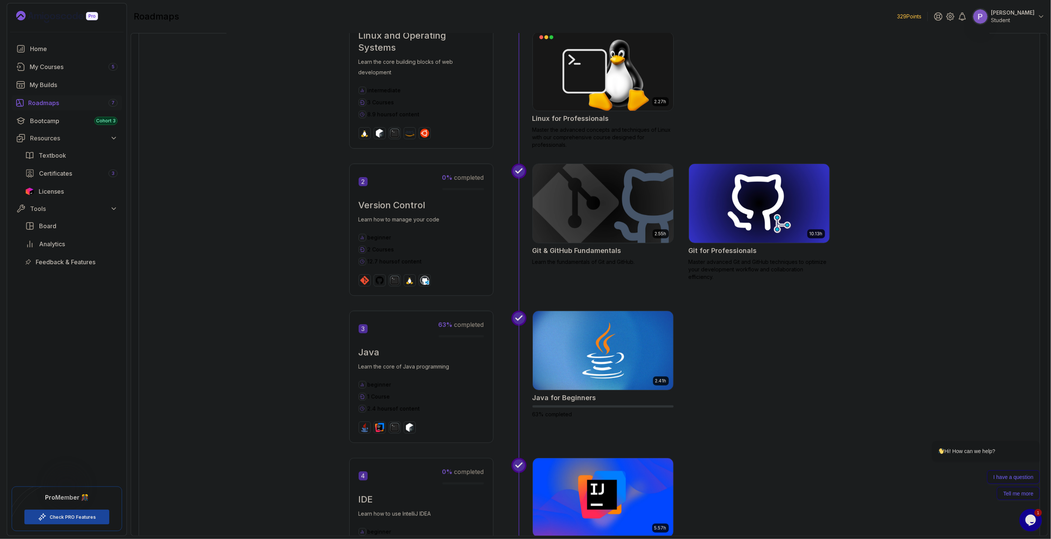
scroll to position [257, 0]
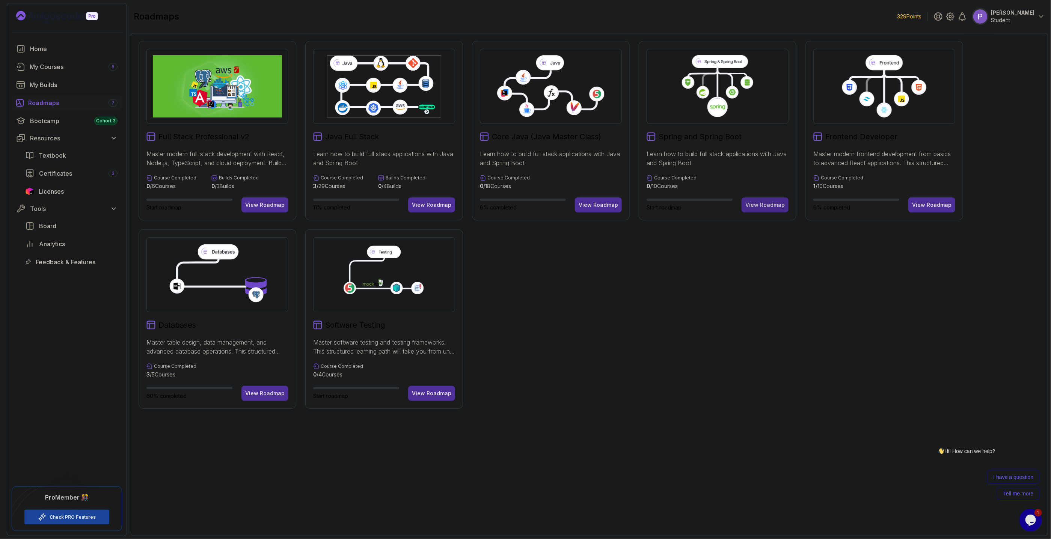
click at [755, 208] on div "View Roadmap" at bounding box center [765, 205] width 39 height 8
